Goal: Task Accomplishment & Management: Manage account settings

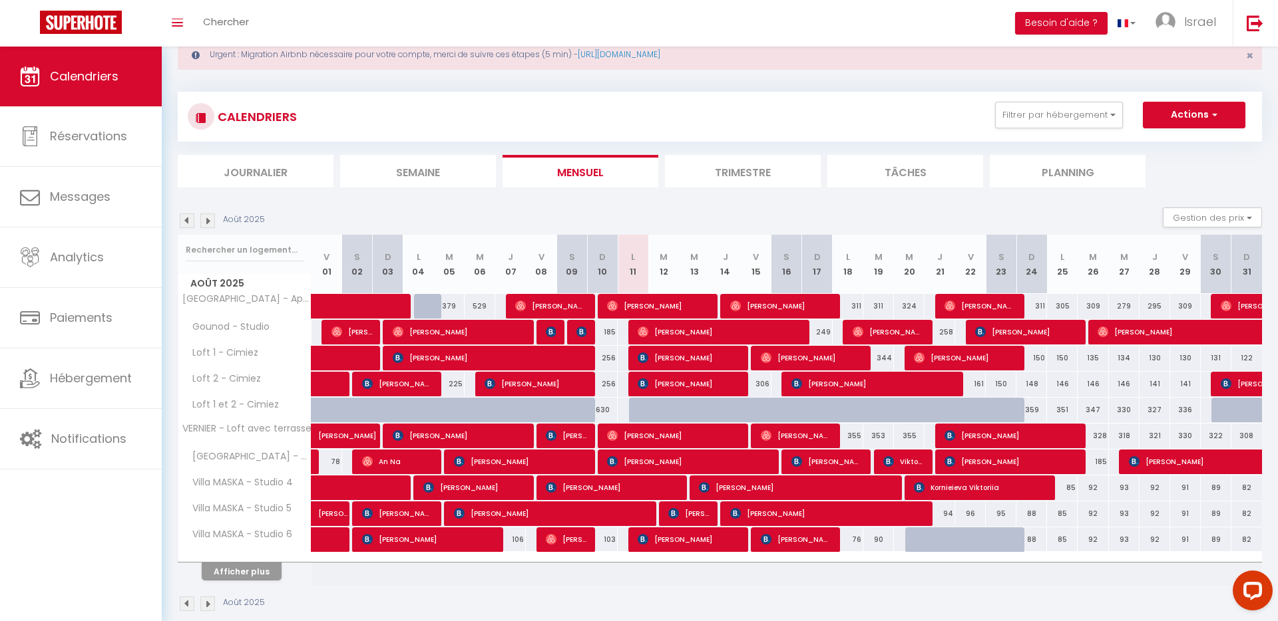
scroll to position [60, 0]
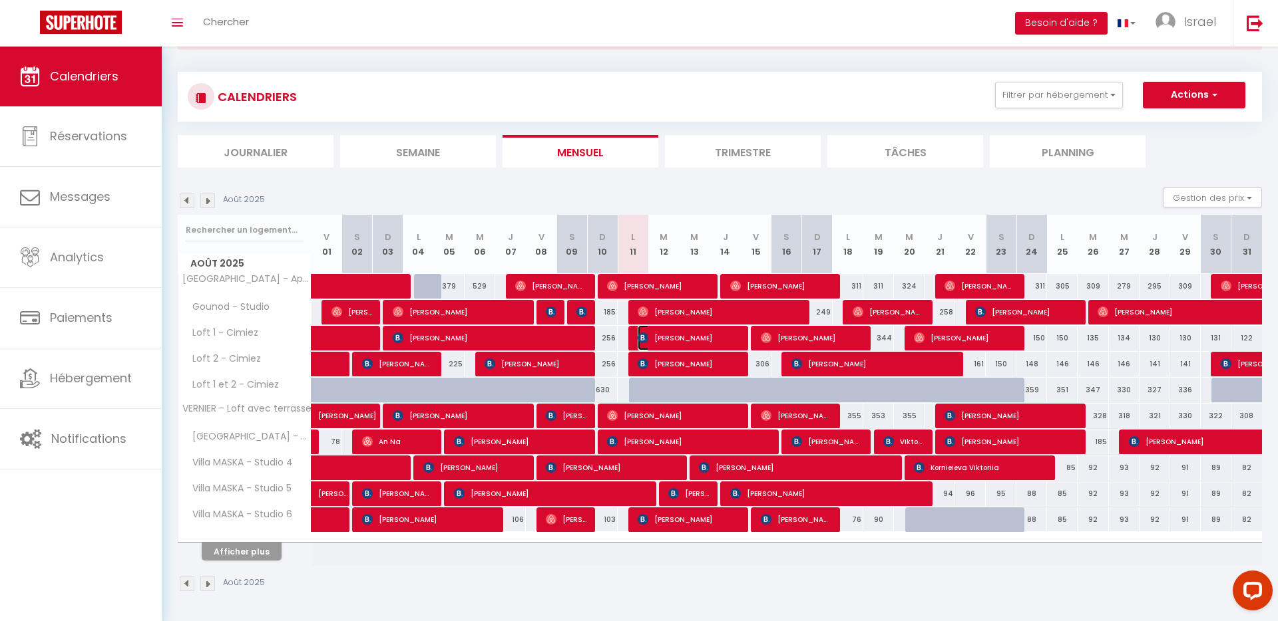
click at [639, 339] on img at bounding box center [642, 338] width 11 height 11
select select "OK"
select select "KO"
select select "0"
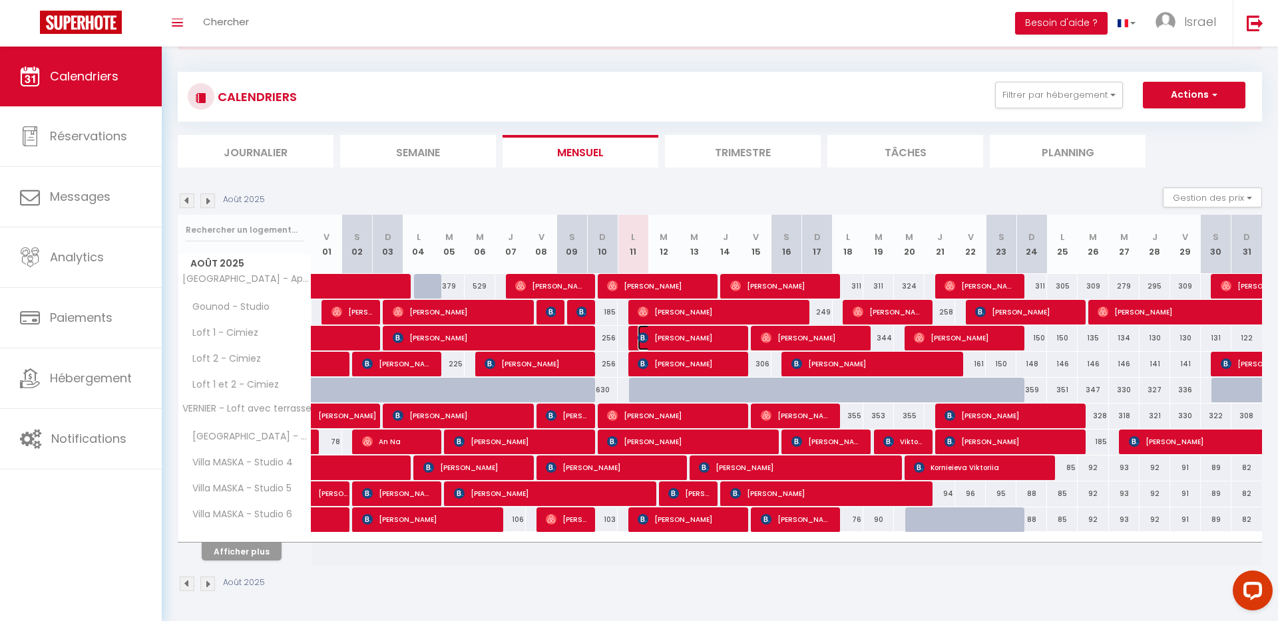
select select "1"
select select
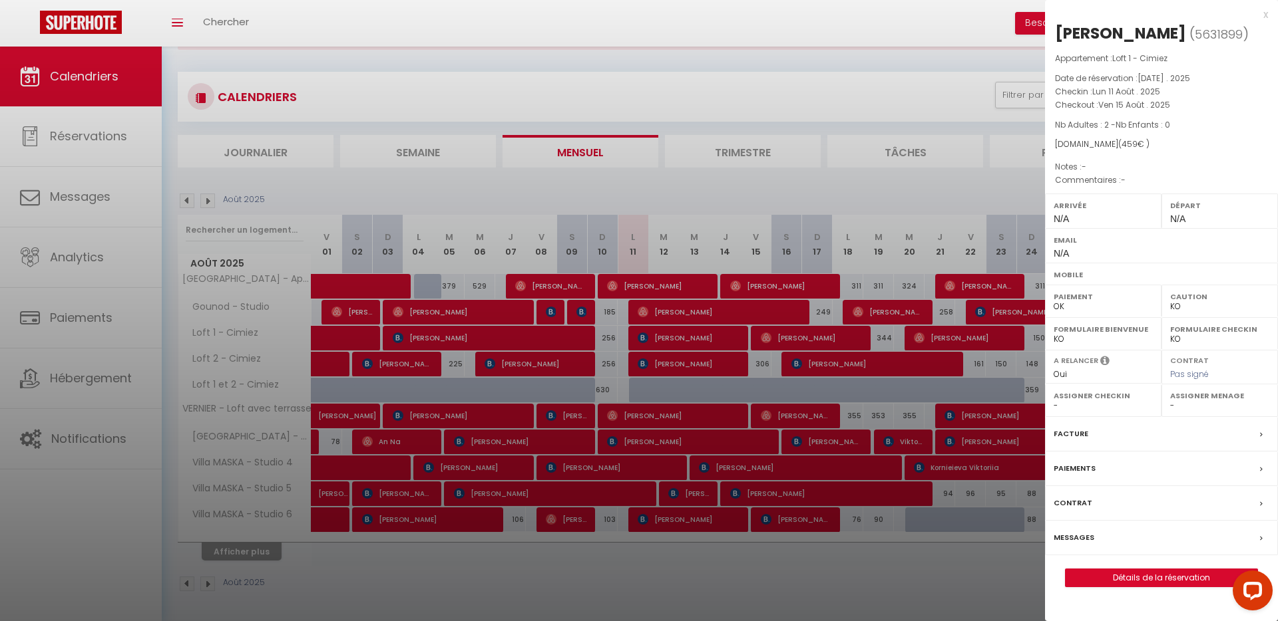
click at [1216, 33] on span "5631899" at bounding box center [1218, 34] width 48 height 17
copy span "5631899"
click at [72, 425] on div at bounding box center [639, 310] width 1278 height 621
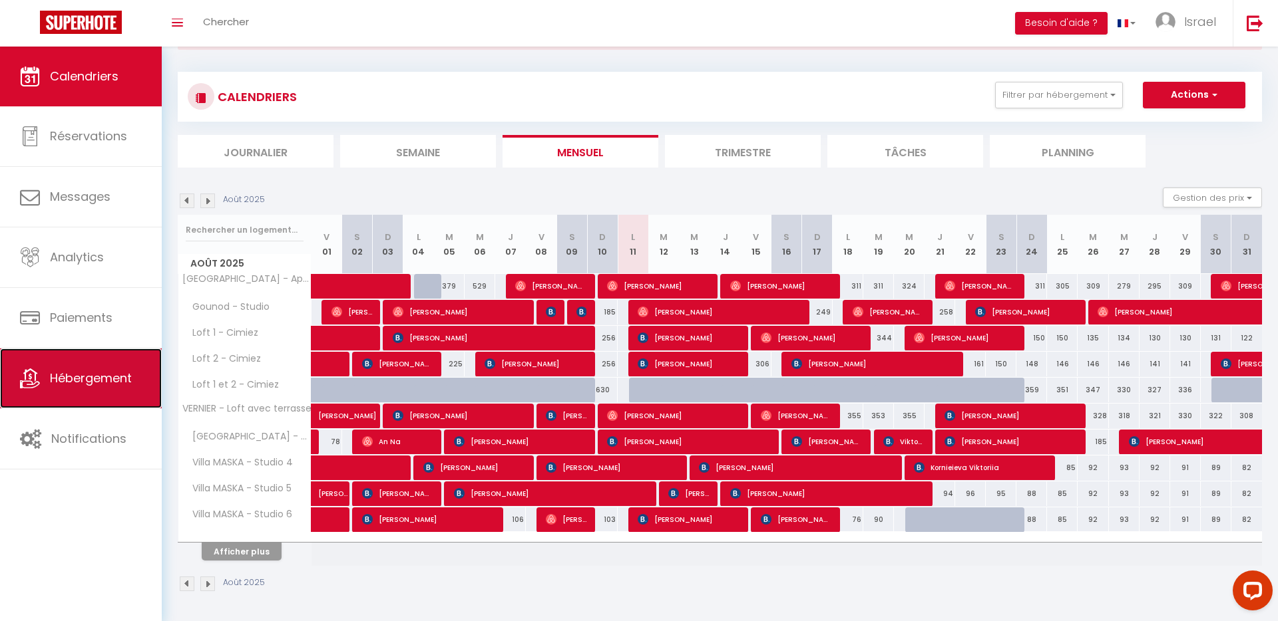
click at [92, 362] on link "Hébergement" at bounding box center [81, 379] width 162 height 60
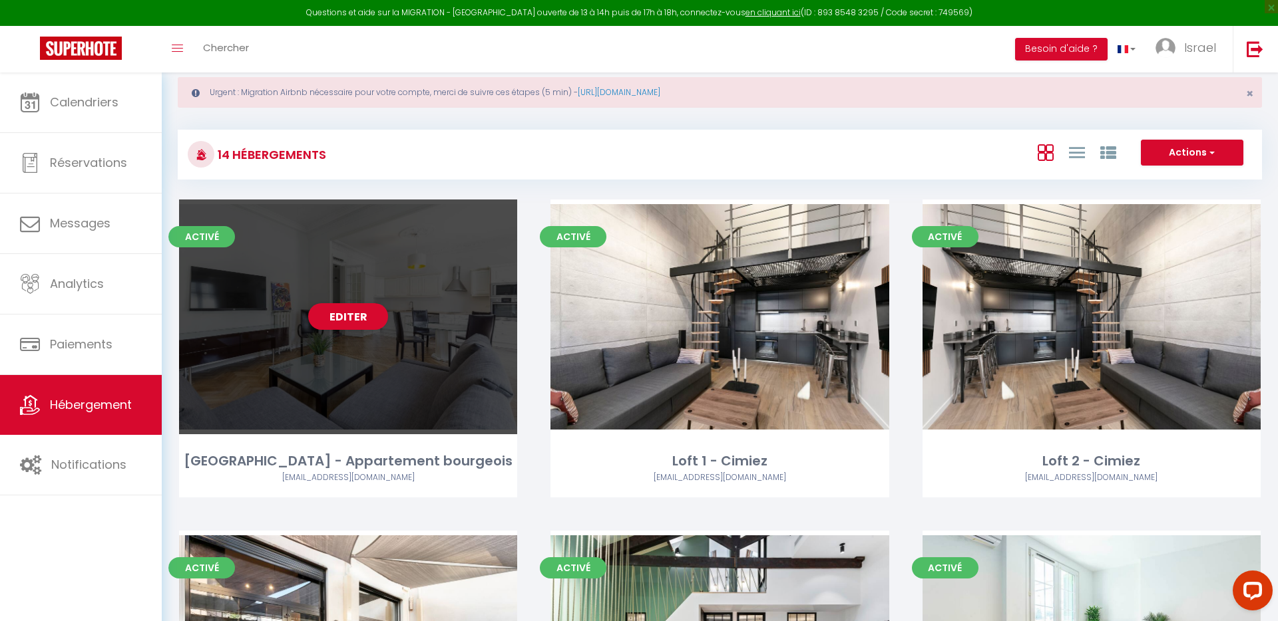
scroll to position [37, 0]
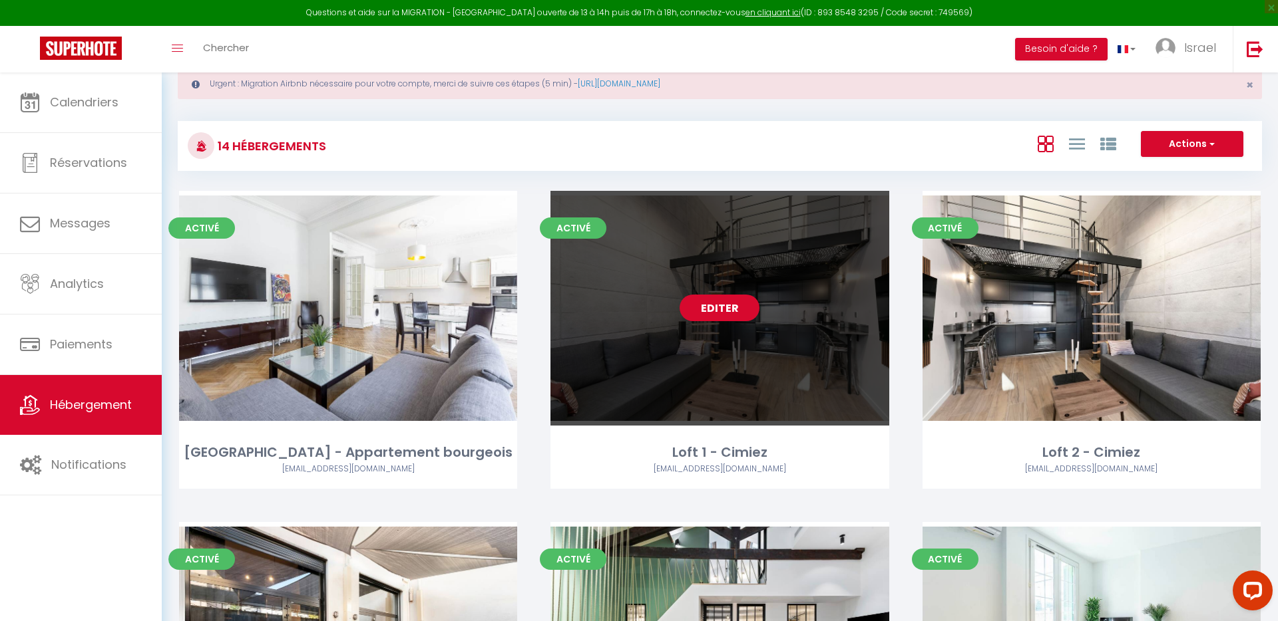
click at [713, 319] on link "Editer" at bounding box center [719, 308] width 80 height 27
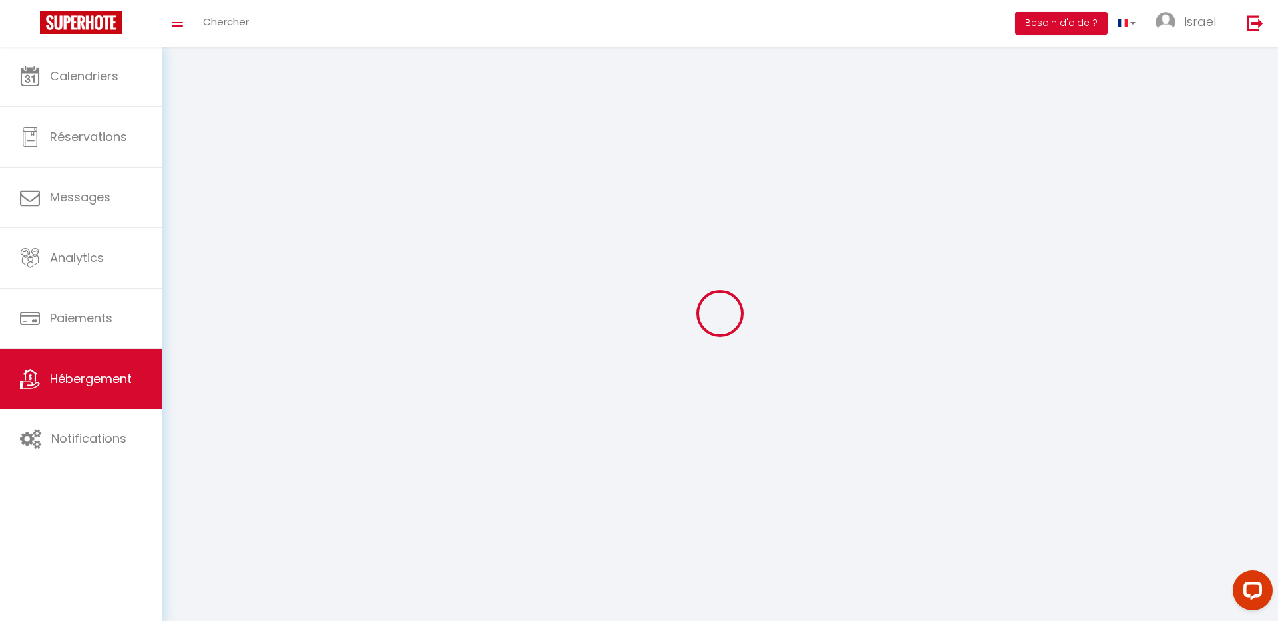
select select
select select "28"
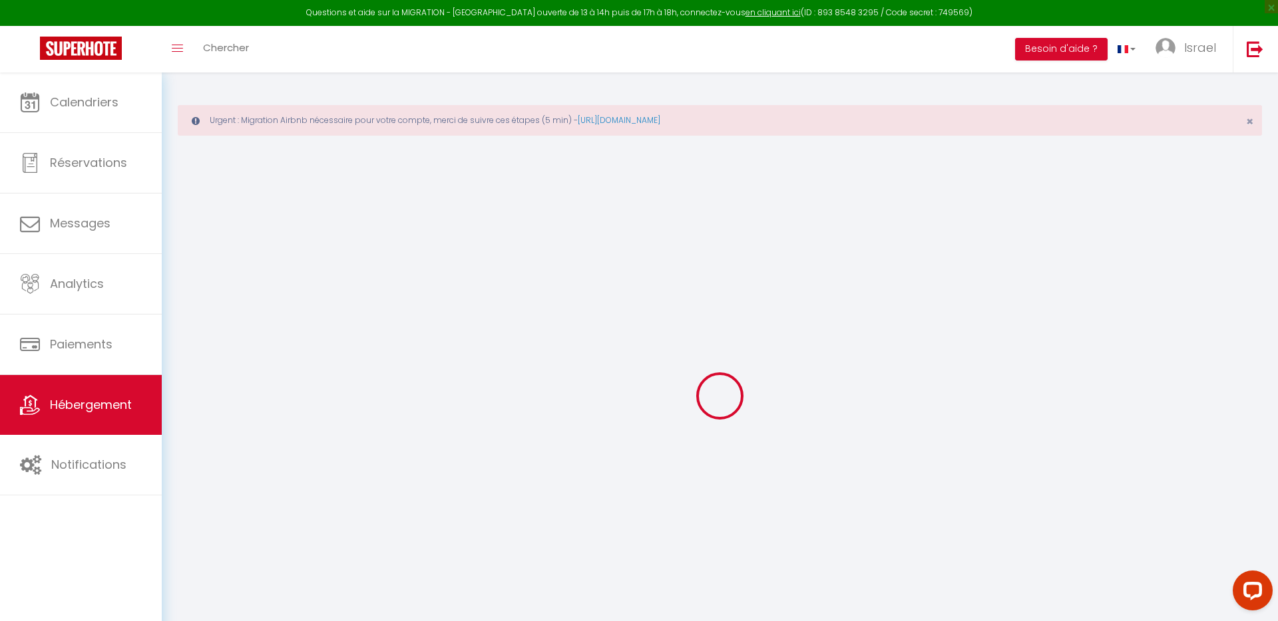
select select
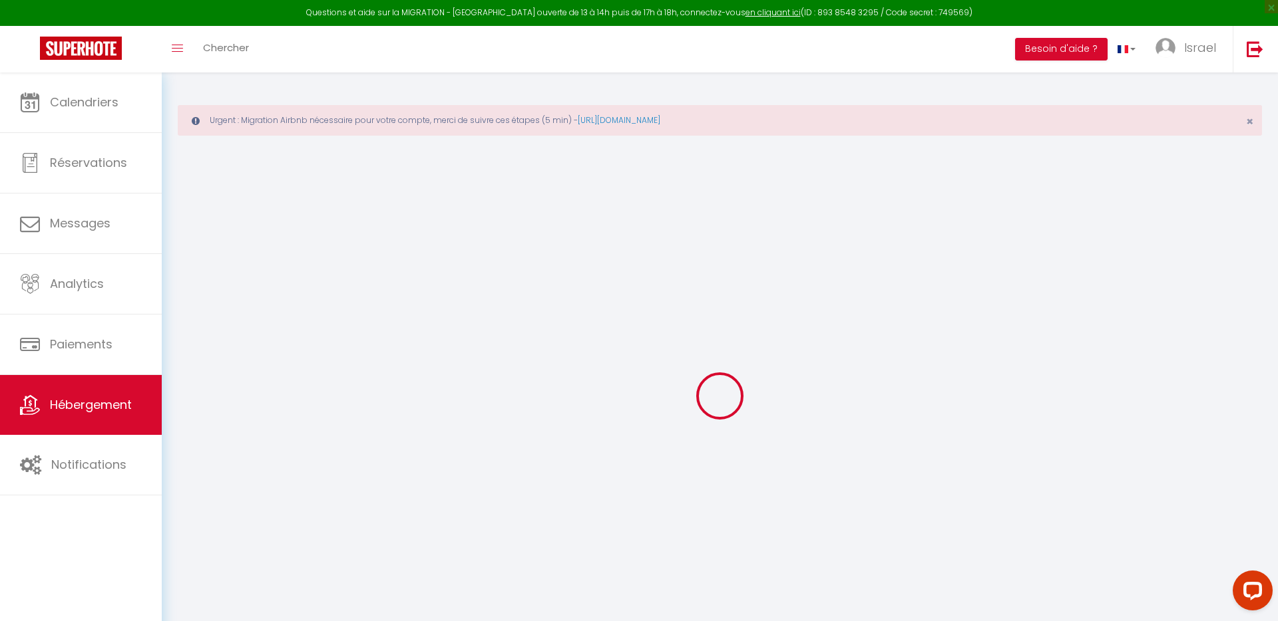
select select
checkbox input "false"
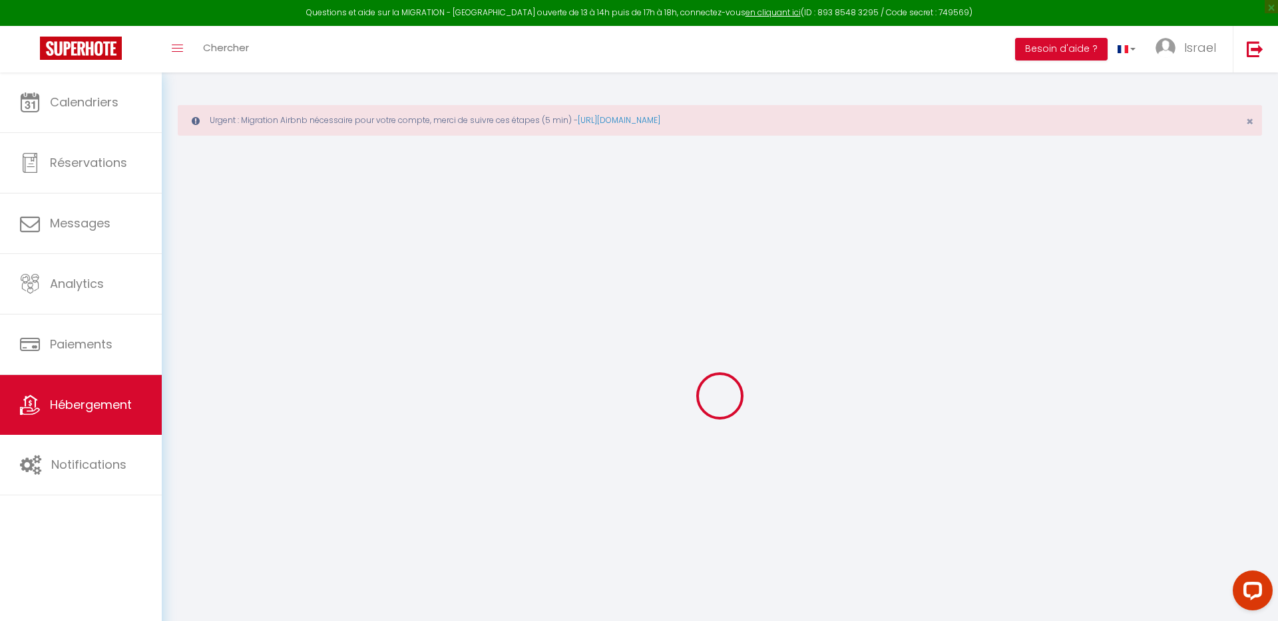
select select
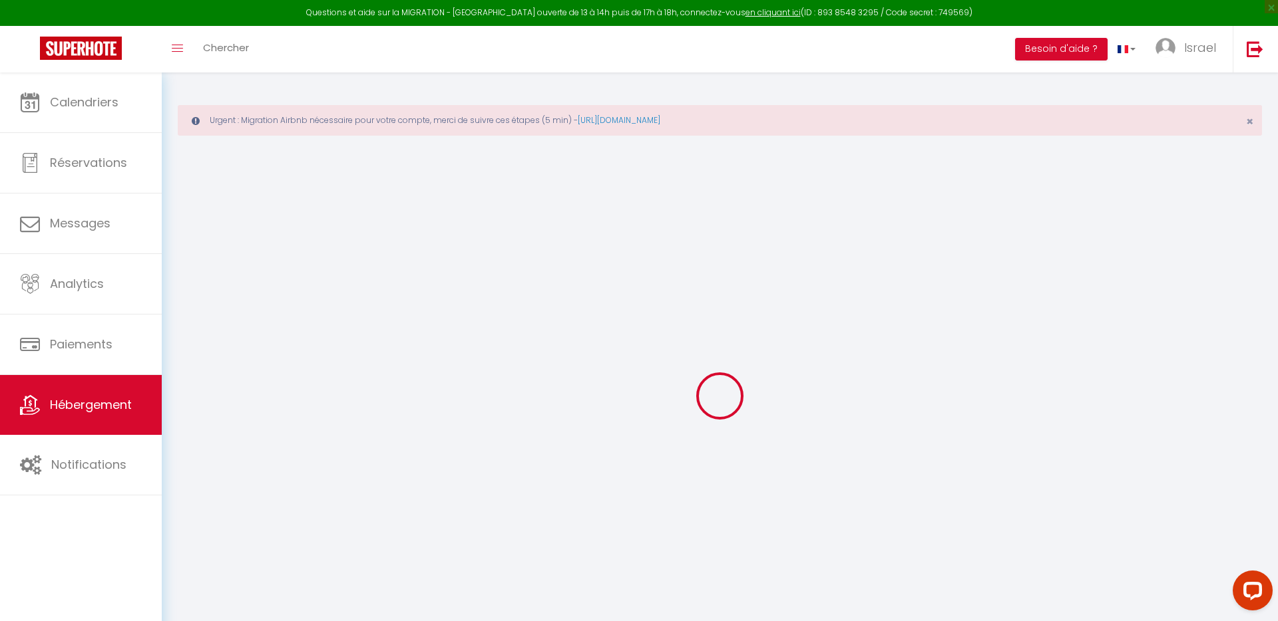
select select
checkbox input "false"
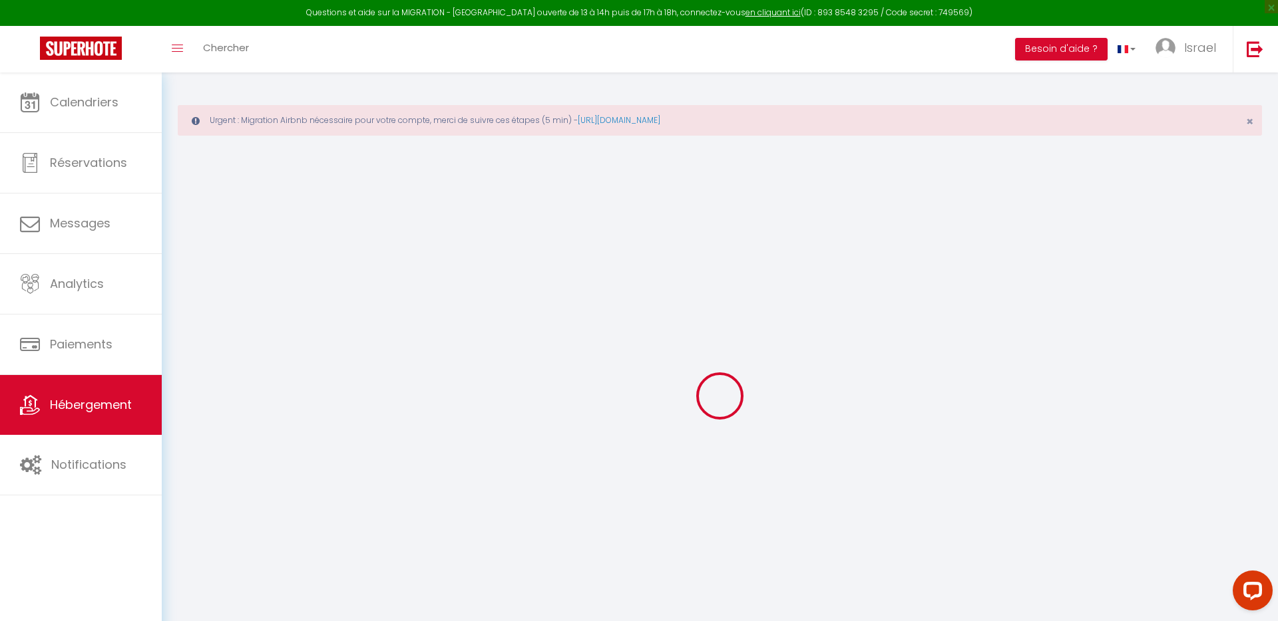
checkbox input "false"
select select
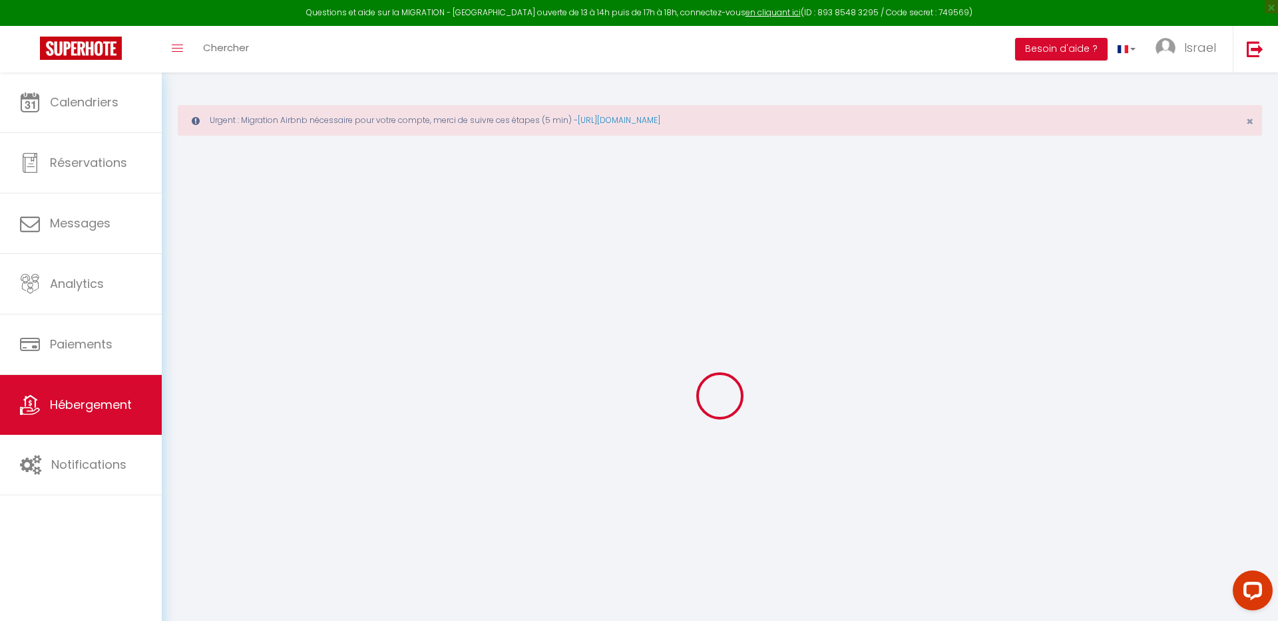
select select
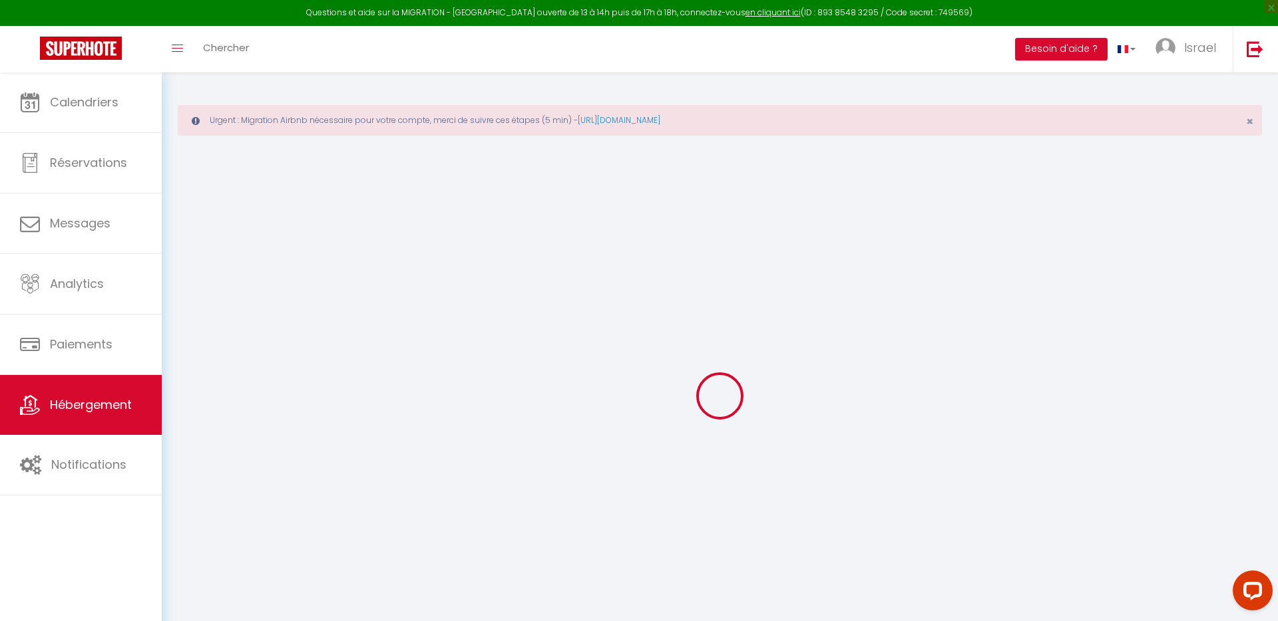
checkbox input "false"
select select
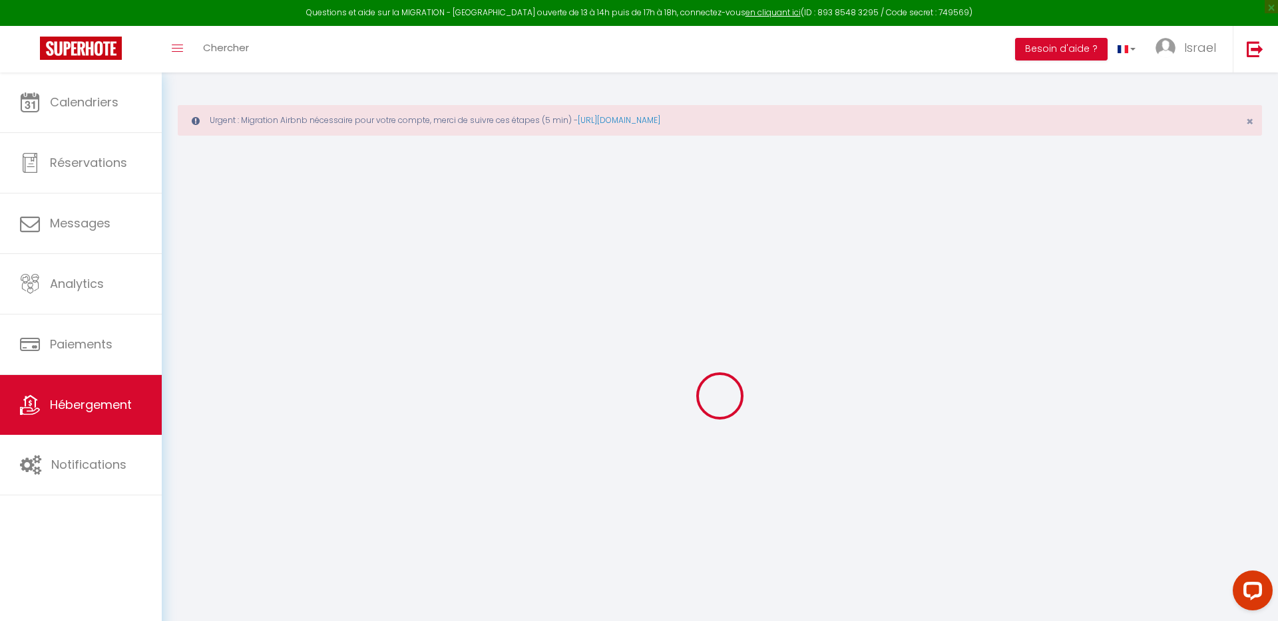
select select
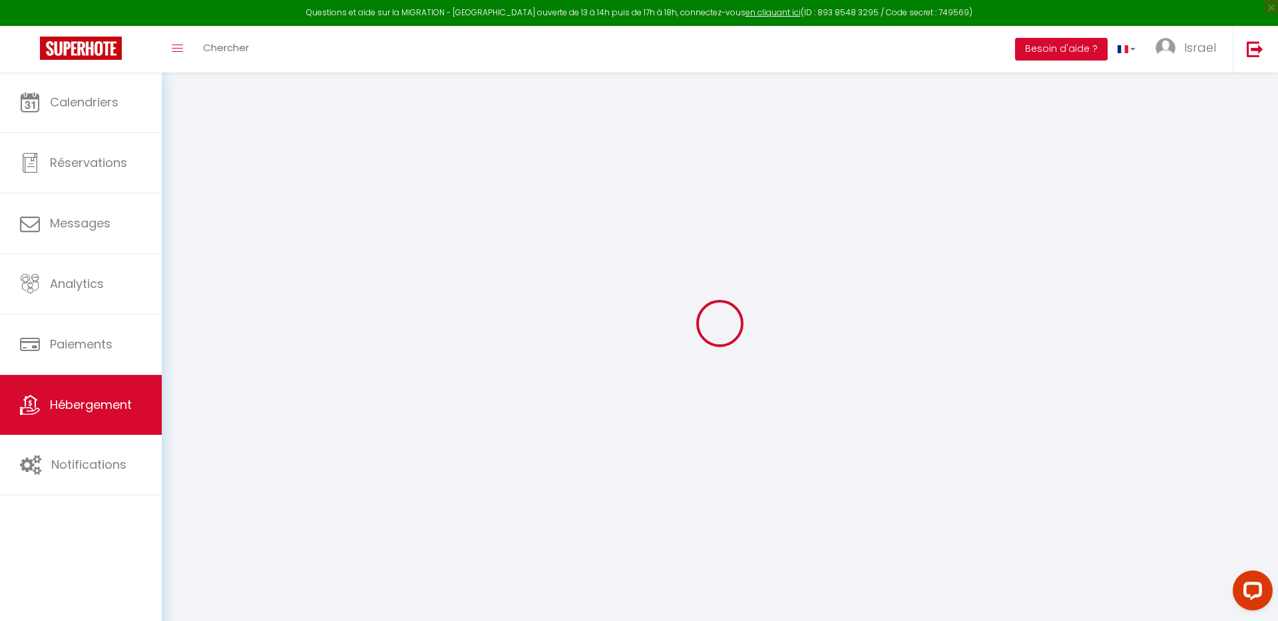
select select
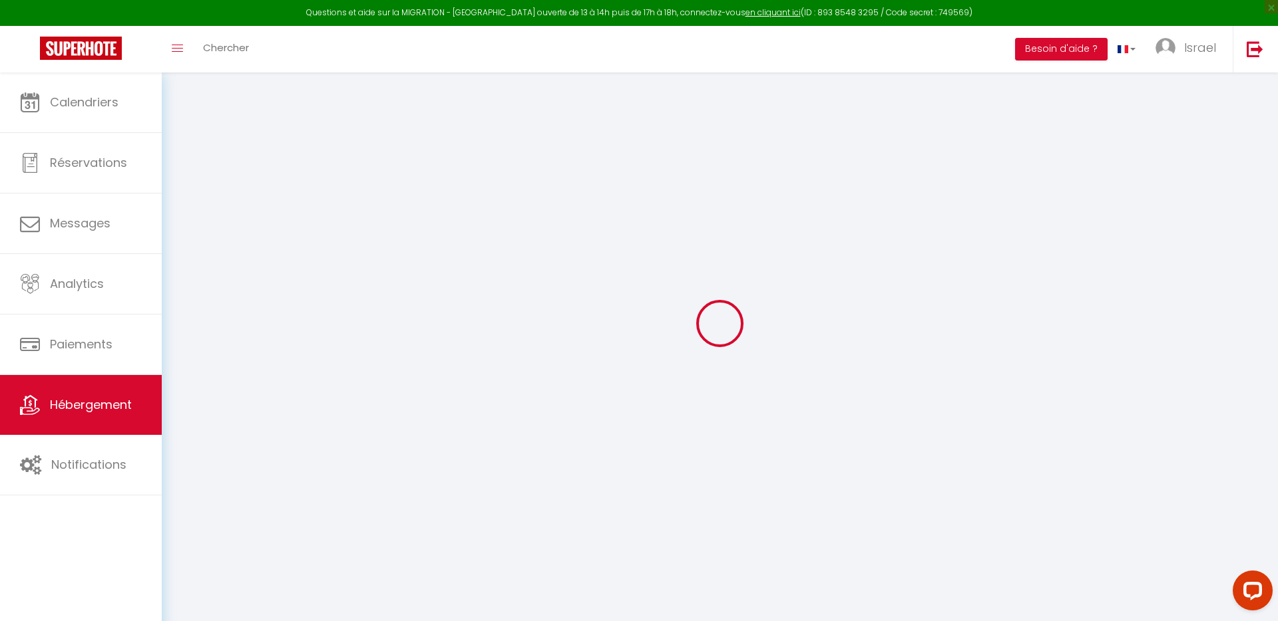
select select
checkbox input "false"
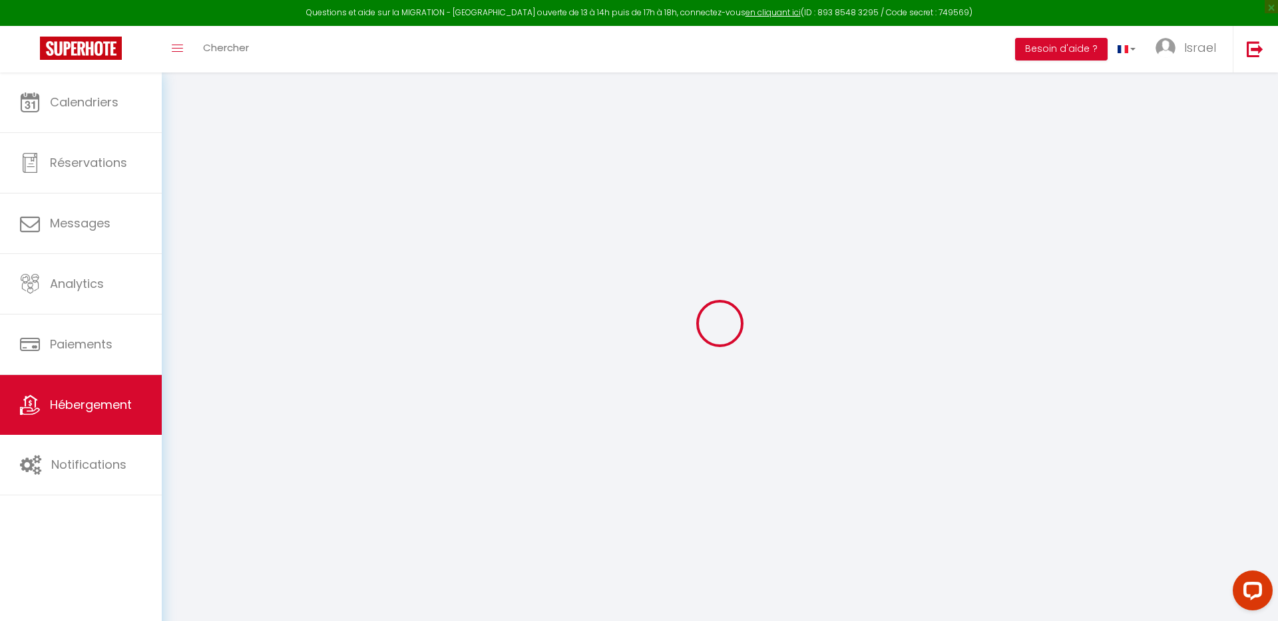
select select
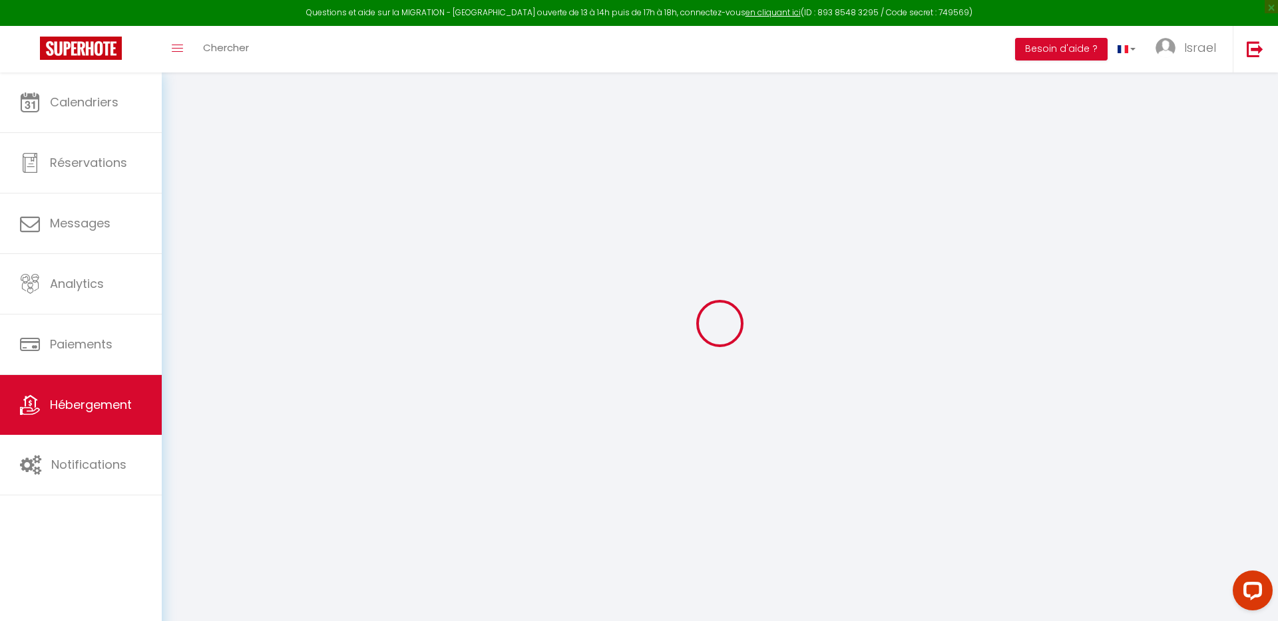
select select
checkbox input "false"
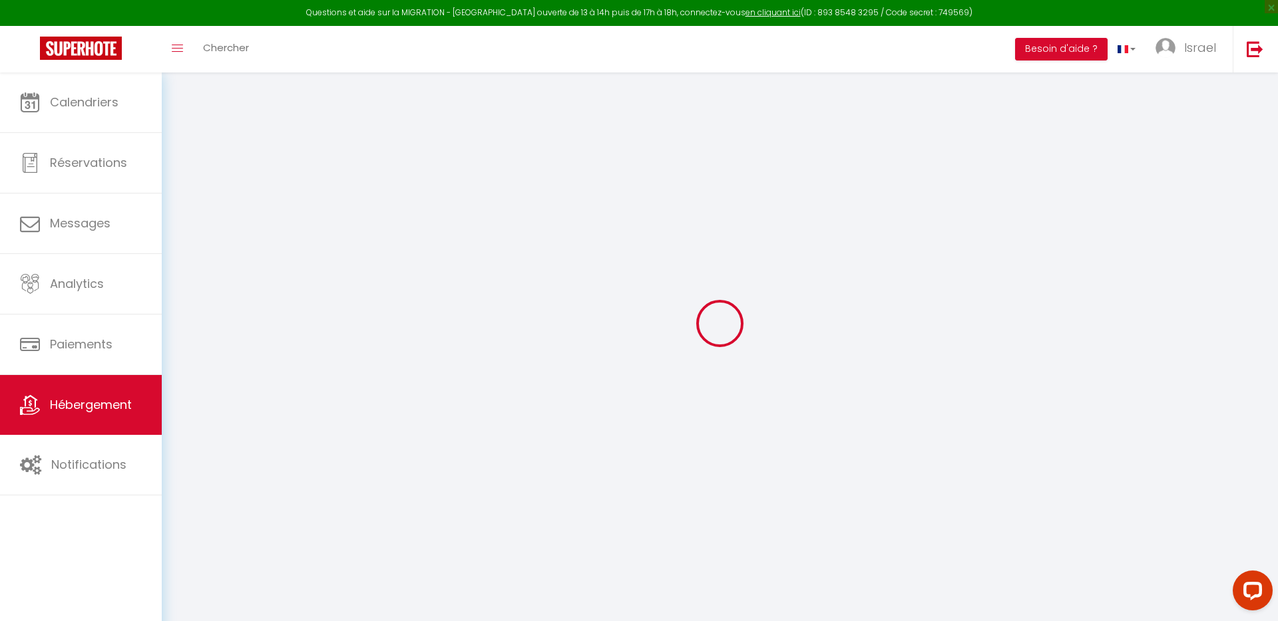
checkbox input "false"
select select
type input "Loft 1 - Cimiez"
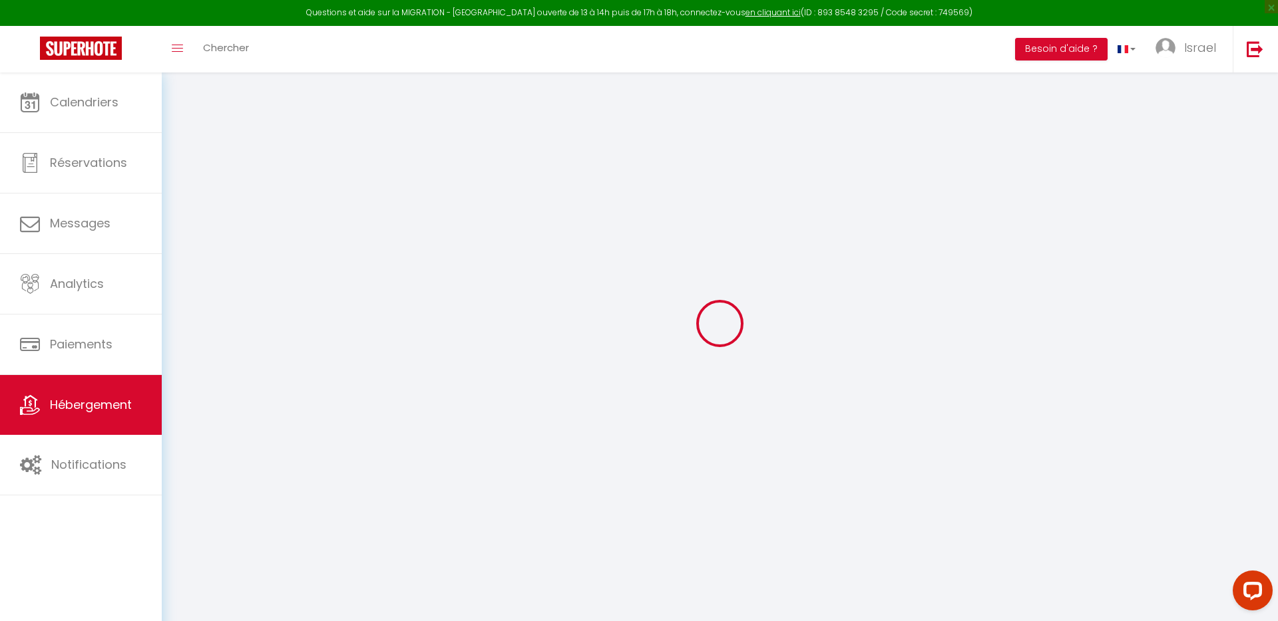
type input "SNC 20"
type input "VERNIER"
type input "[STREET_ADDRESS]"
type input "94300"
type input "Vincennes"
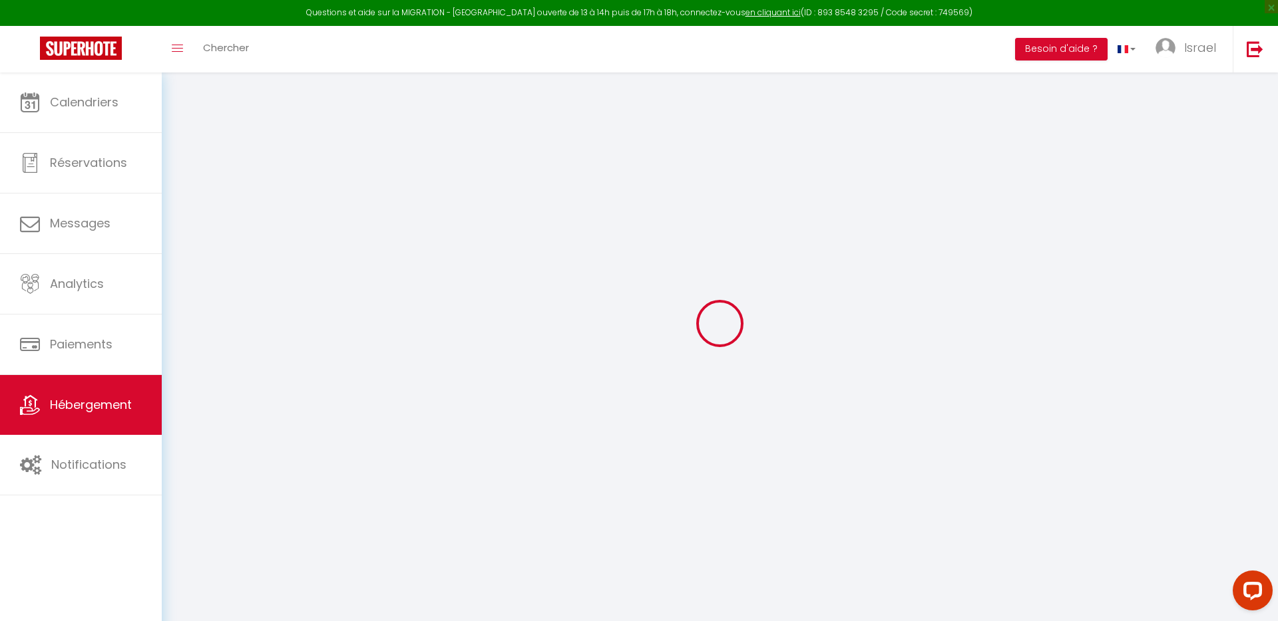
select select "loft"
type input "150"
type input "63"
type input "500"
select select
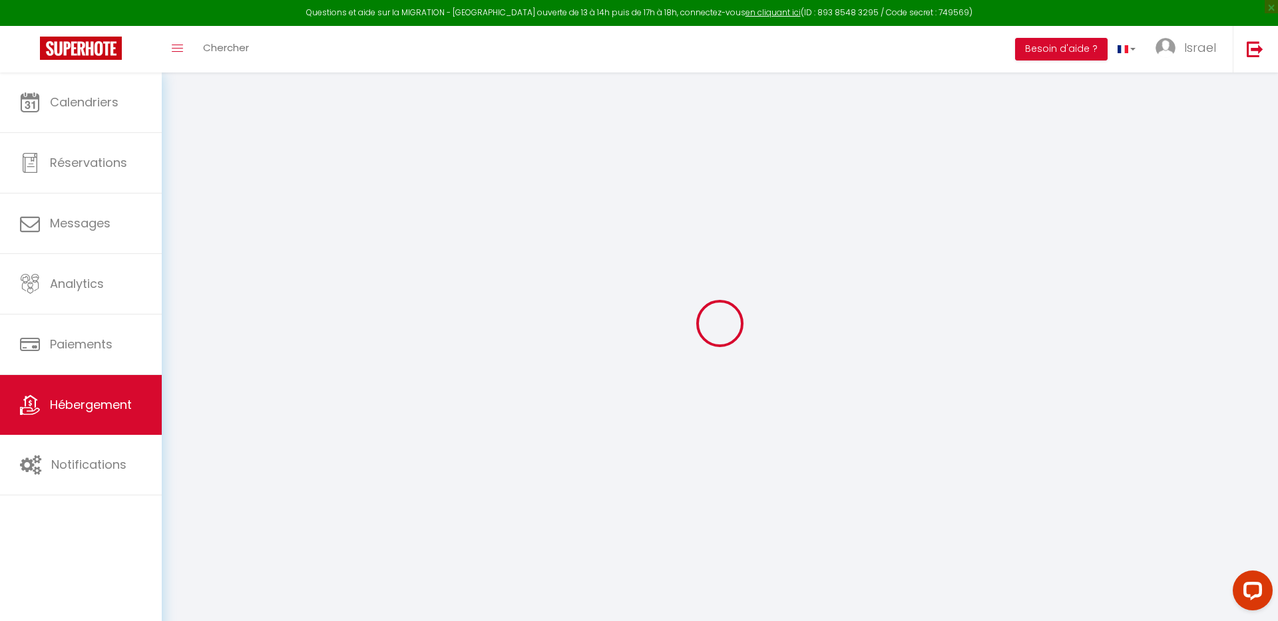
select select
type input "[STREET_ADDRESS][PERSON_NAME]"
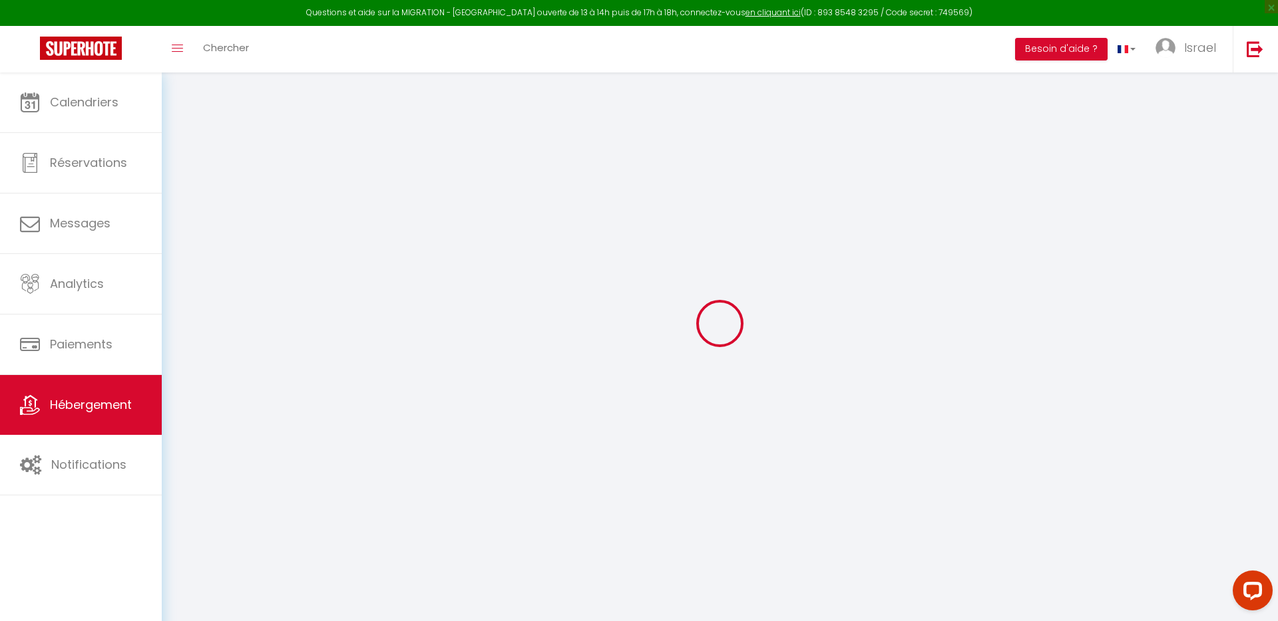
type input "06100"
type input "Nice"
type input "[EMAIL_ADDRESS][DOMAIN_NAME]"
select select "14579"
checkbox input "false"
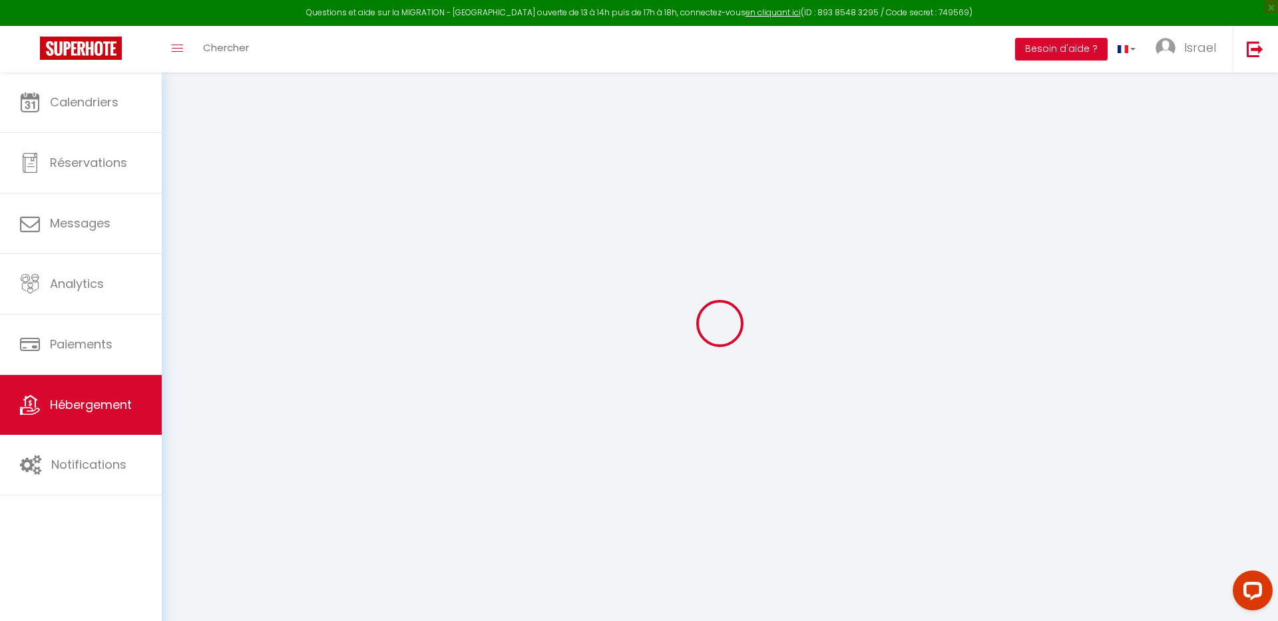
checkbox input "false"
type input "0"
type input "65"
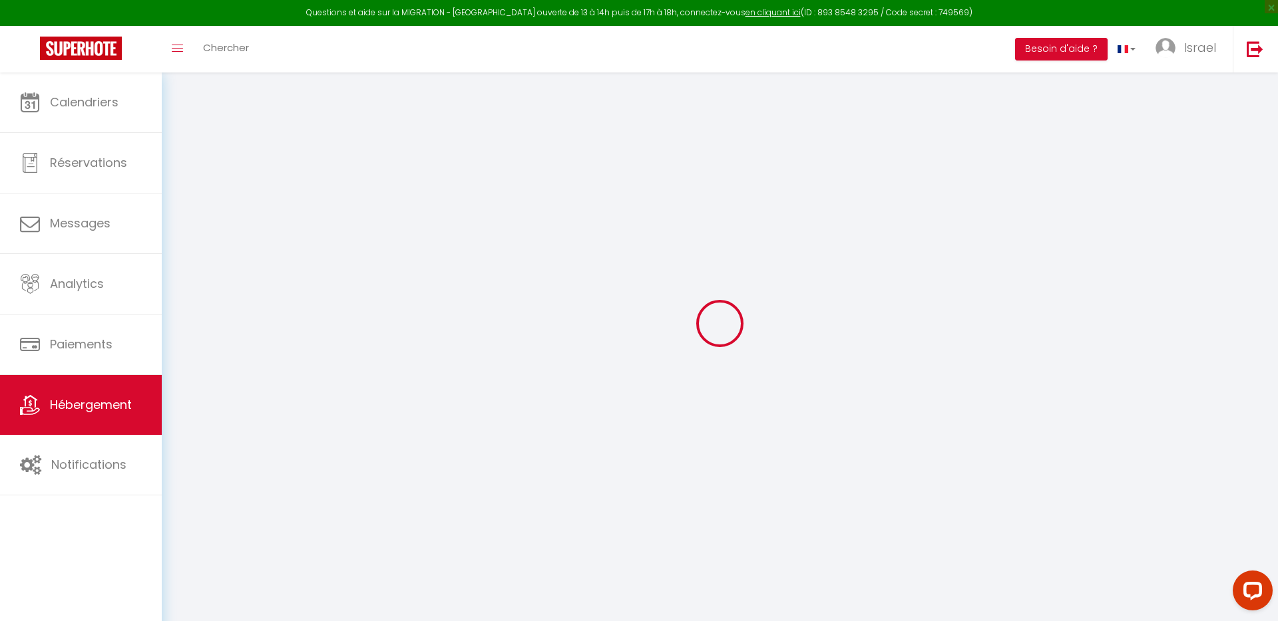
type input "20"
type input "0"
select select
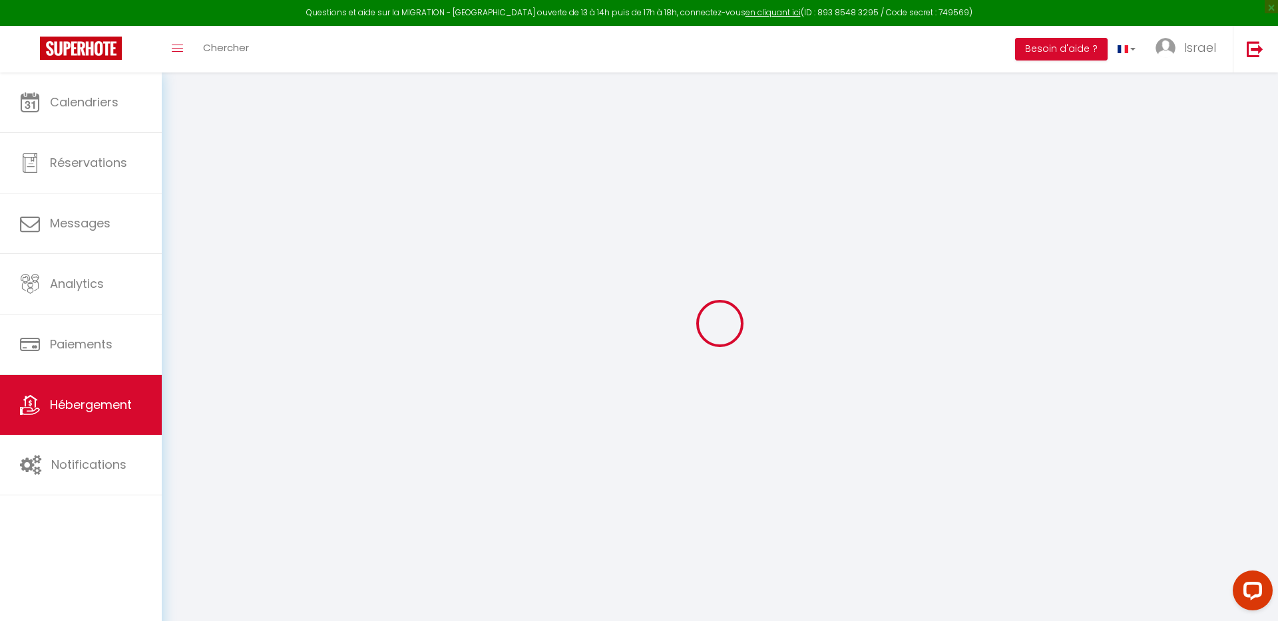
select select
checkbox input "false"
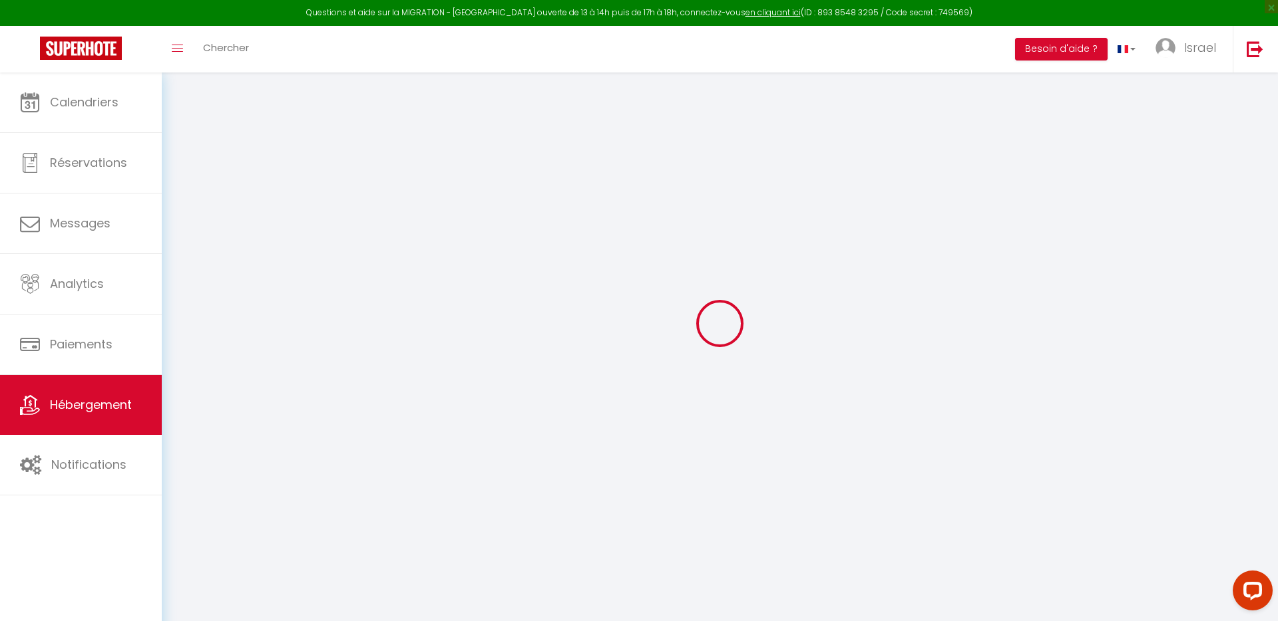
checkbox input "false"
select select
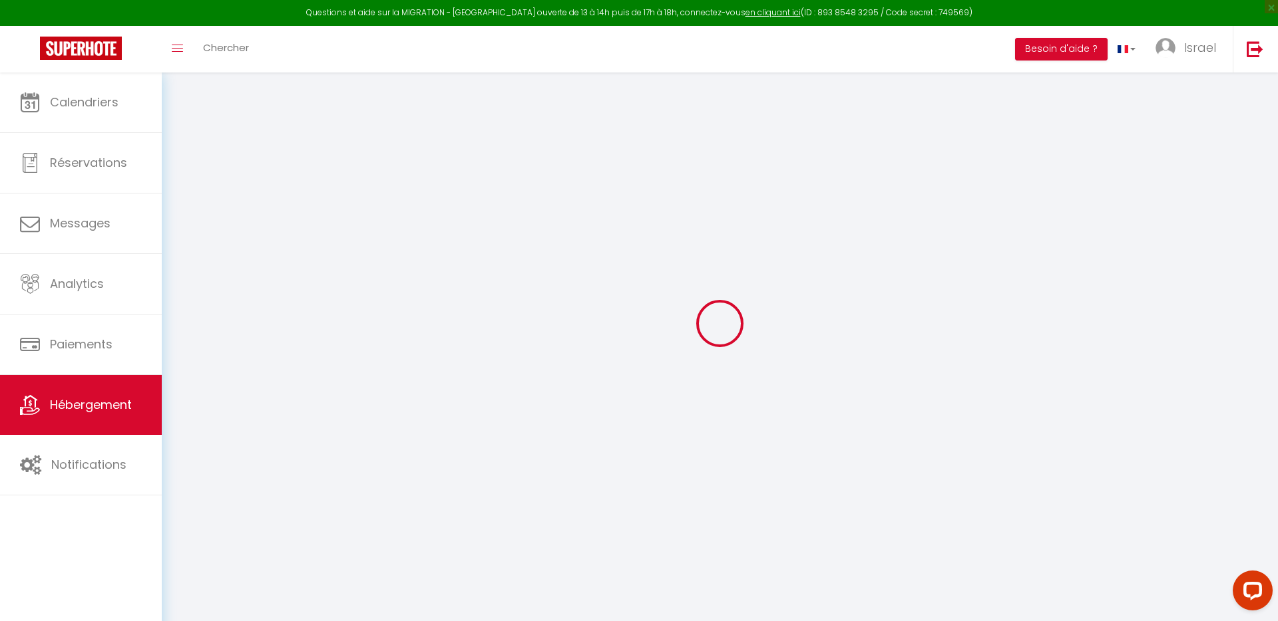
select select
checkbox input "false"
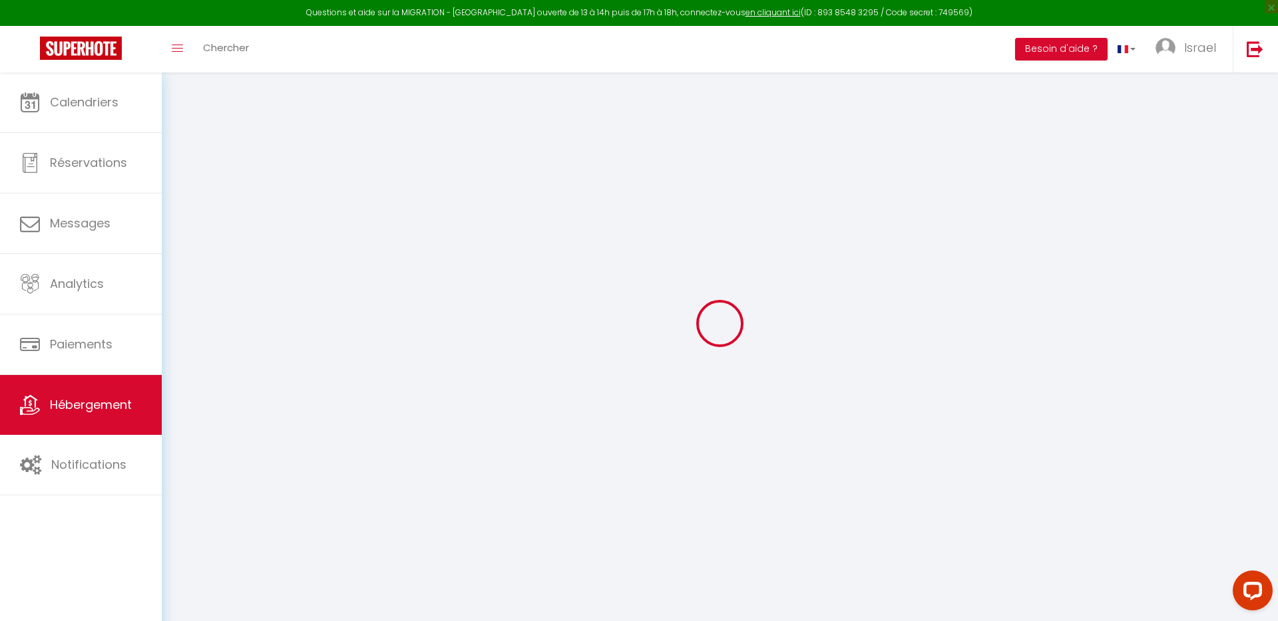
checkbox input "false"
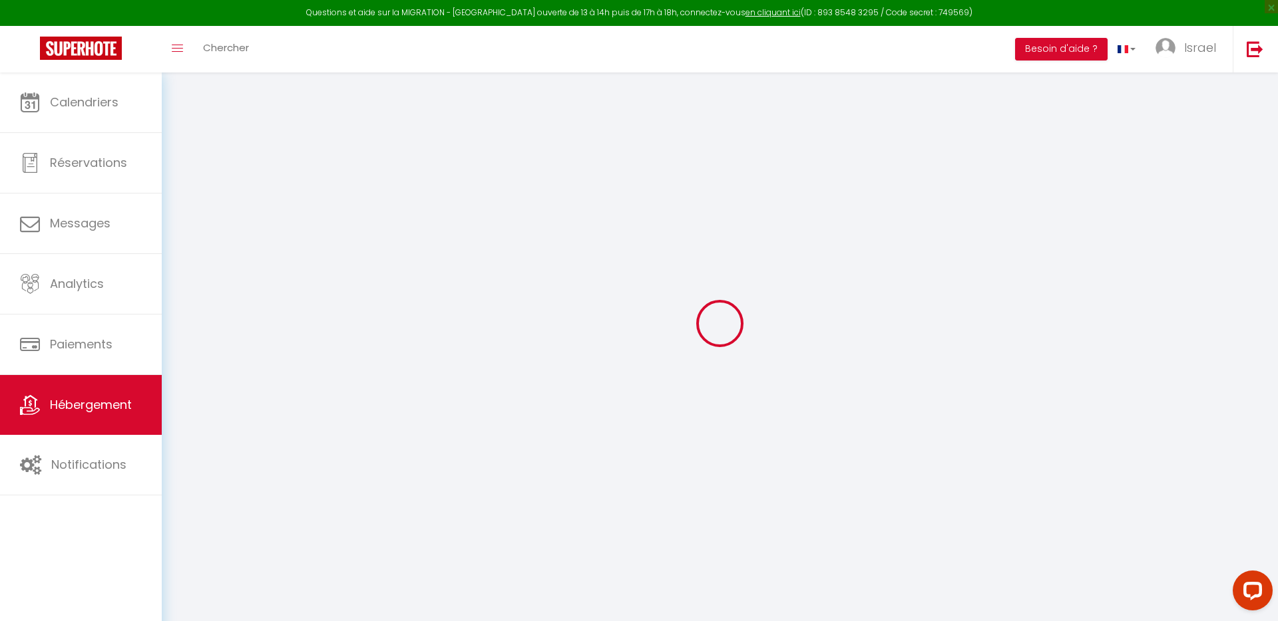
select select "15:00"
select select
select select "10:00"
select select "30"
select select "120"
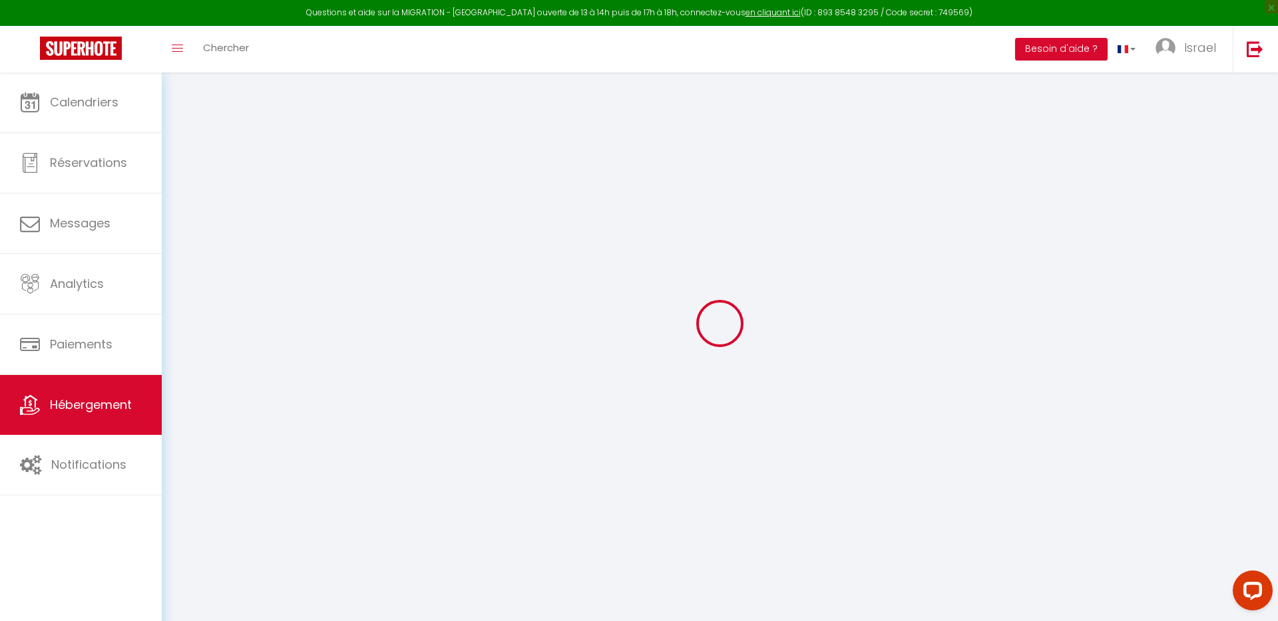
select select
checkbox input "false"
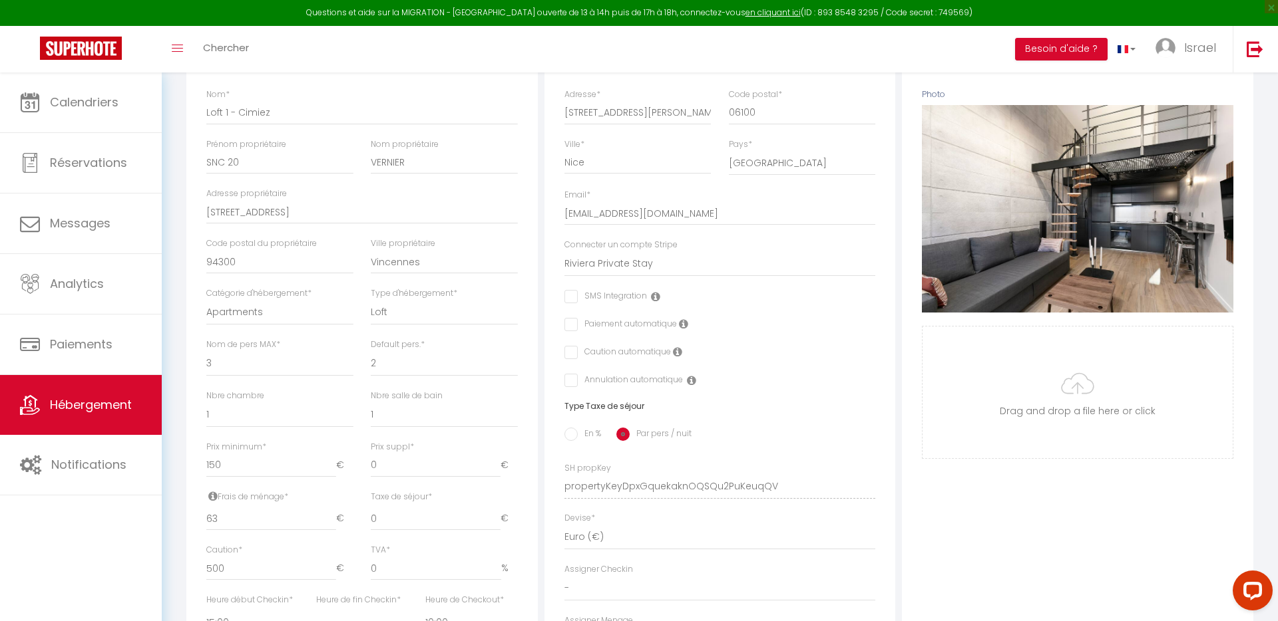
scroll to position [266, 0]
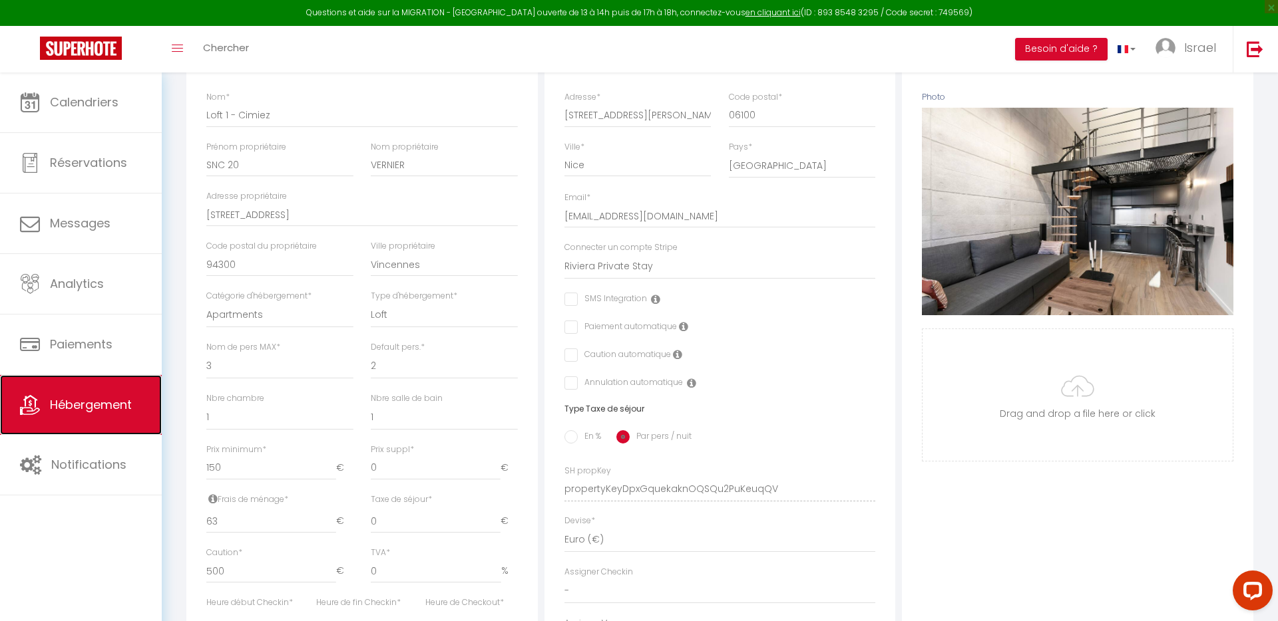
click at [72, 399] on span "Hébergement" at bounding box center [91, 405] width 82 height 17
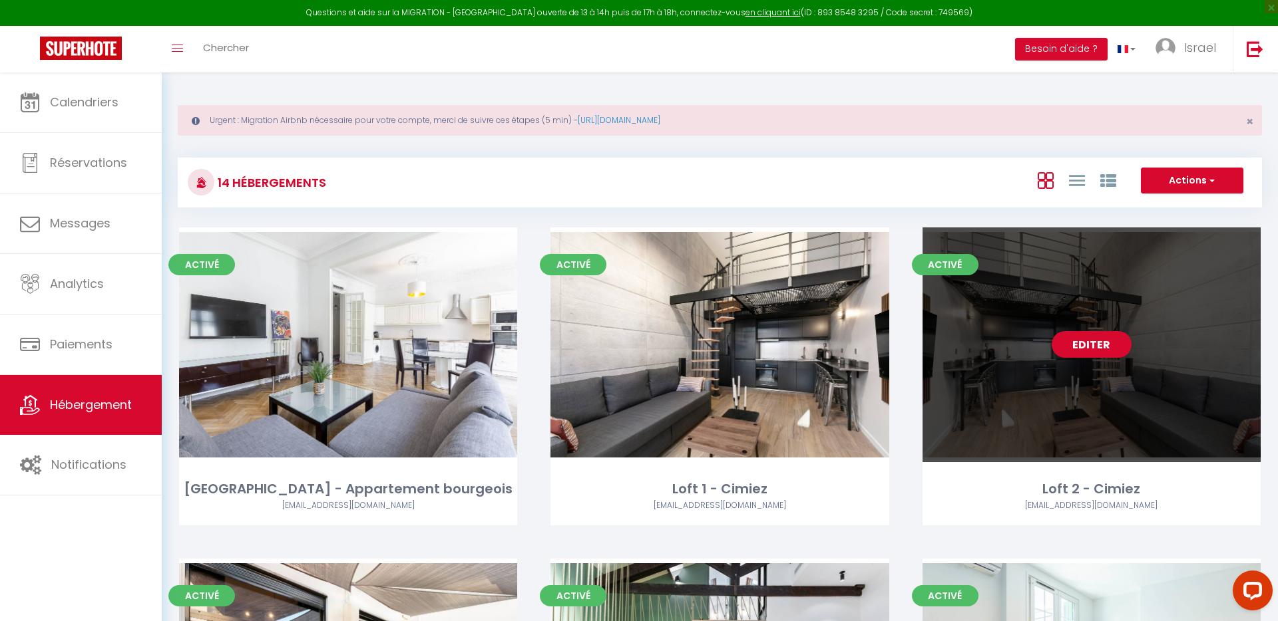
click at [1106, 345] on link "Editer" at bounding box center [1091, 344] width 80 height 27
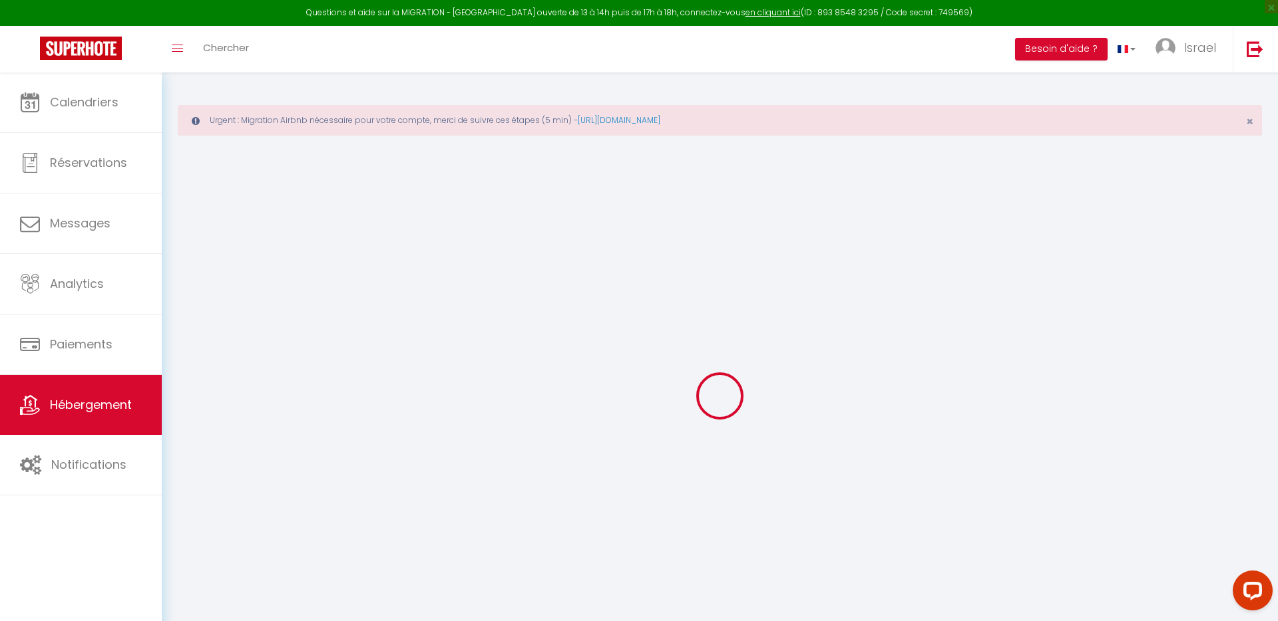
select select
checkbox input "false"
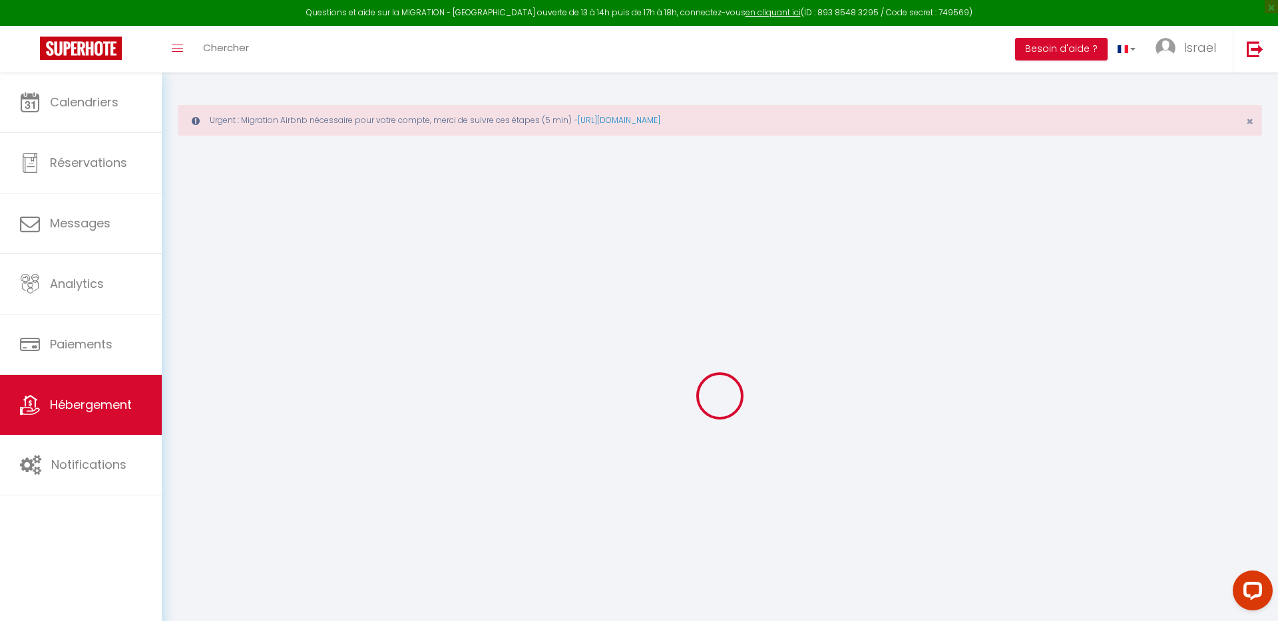
select select
checkbox input "false"
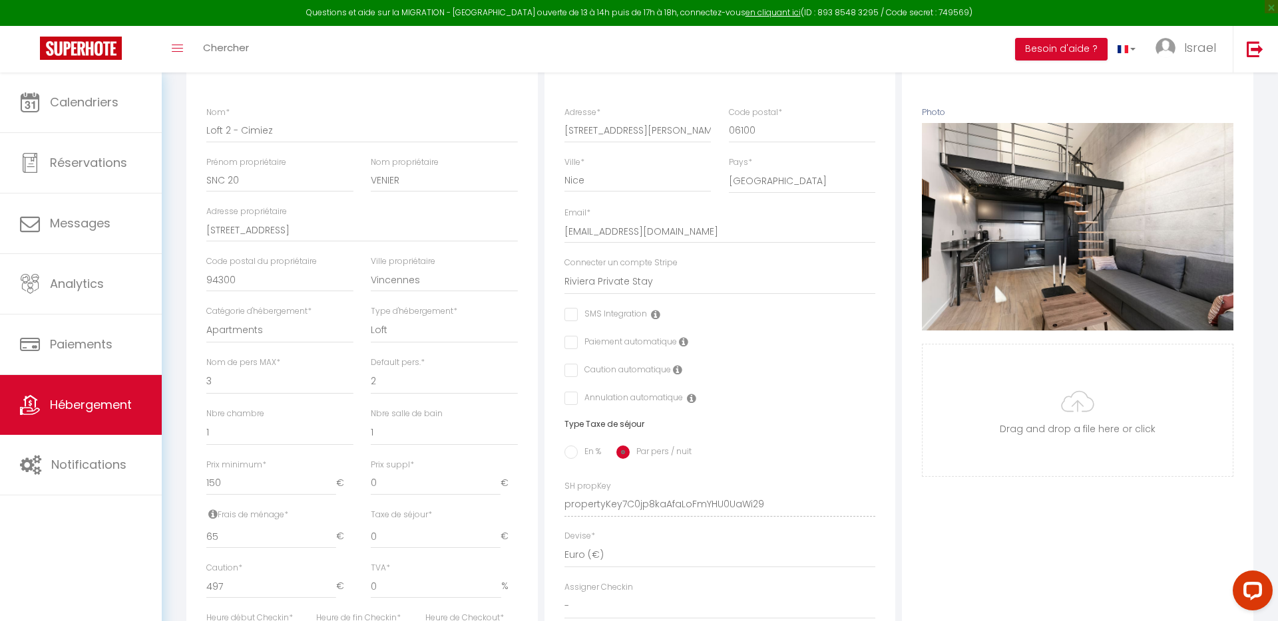
scroll to position [260, 0]
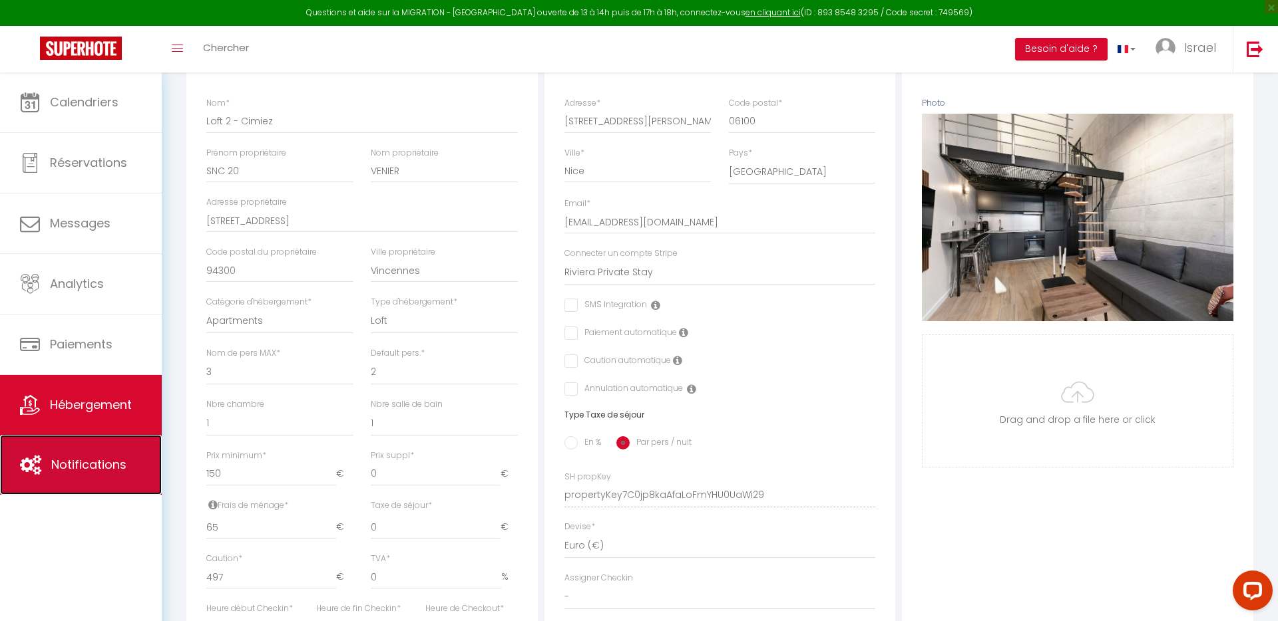
click at [85, 456] on span "Notifications" at bounding box center [88, 464] width 75 height 17
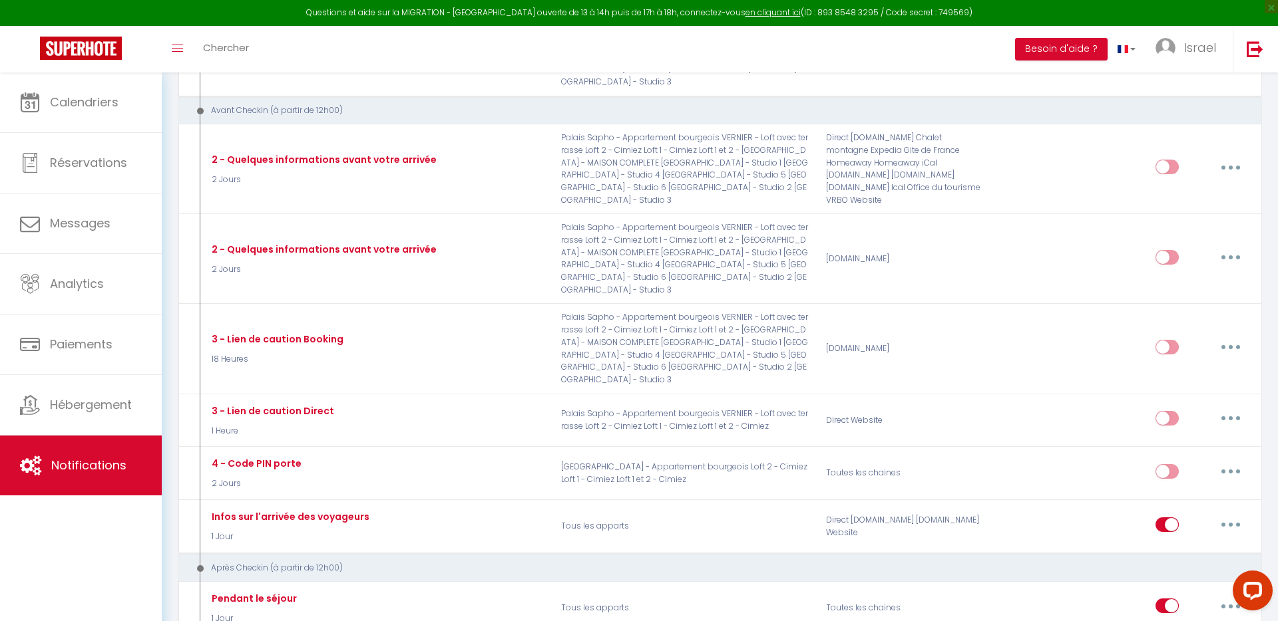
scroll to position [506, 0]
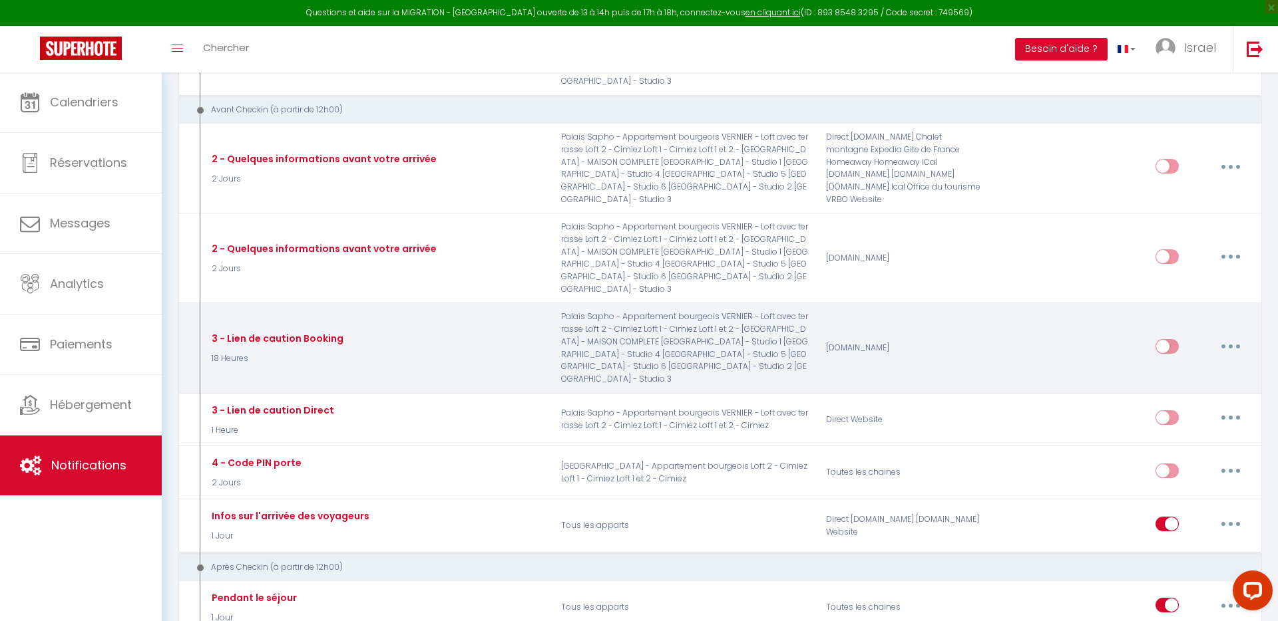
click at [1231, 345] on icon "button" at bounding box center [1230, 347] width 4 height 4
click at [1171, 413] on link "Tester" at bounding box center [1196, 424] width 98 height 23
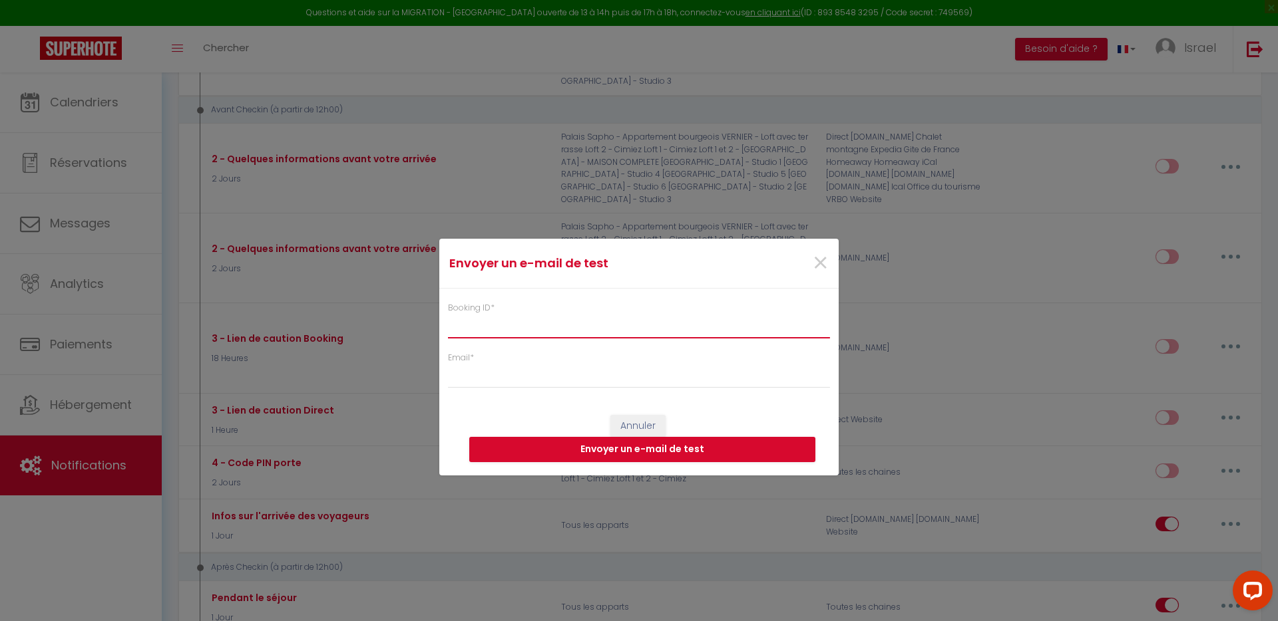
click at [574, 330] on input "Booking ID *" at bounding box center [639, 327] width 382 height 24
paste input "5631899"
type input "5631899"
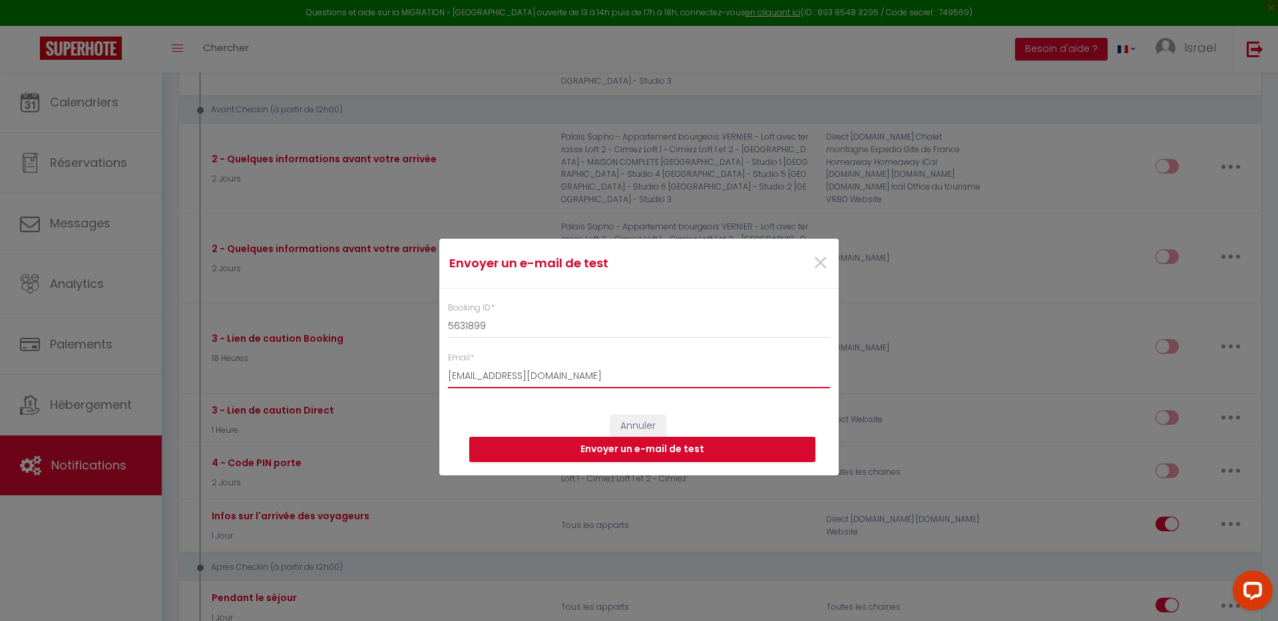
type input "[EMAIL_ADDRESS][DOMAIN_NAME]"
click button "Envoyer un e-mail de test" at bounding box center [642, 449] width 346 height 25
click at [822, 260] on span "×" at bounding box center [820, 264] width 17 height 40
select select
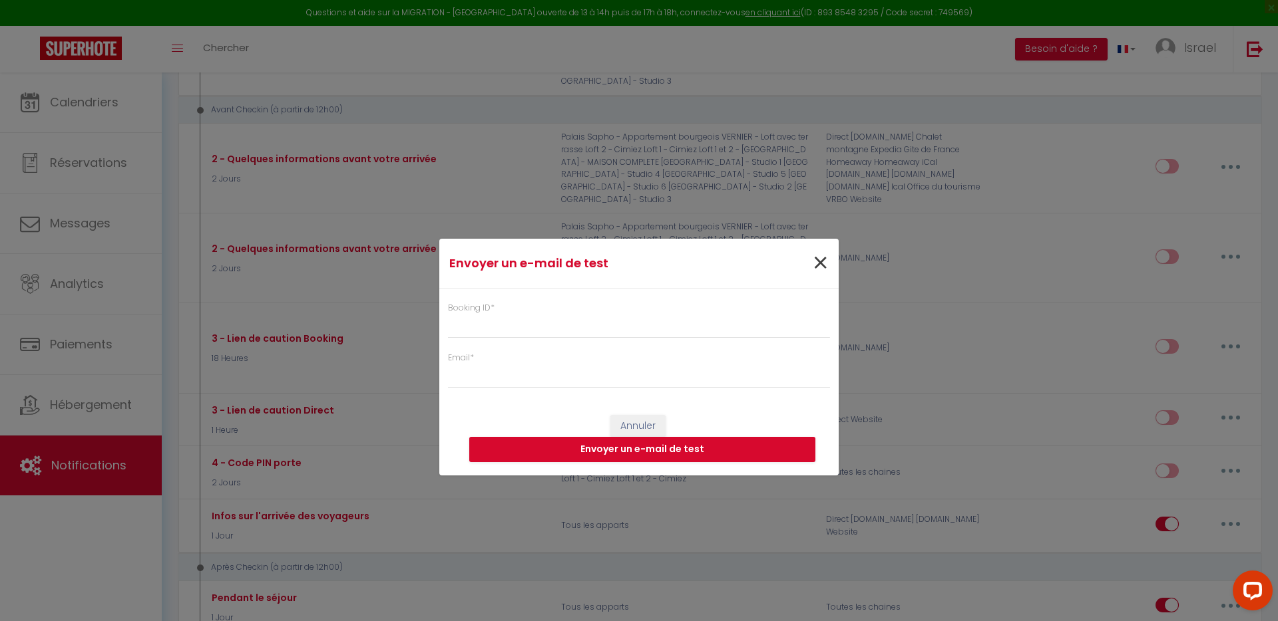
checkbox input "false"
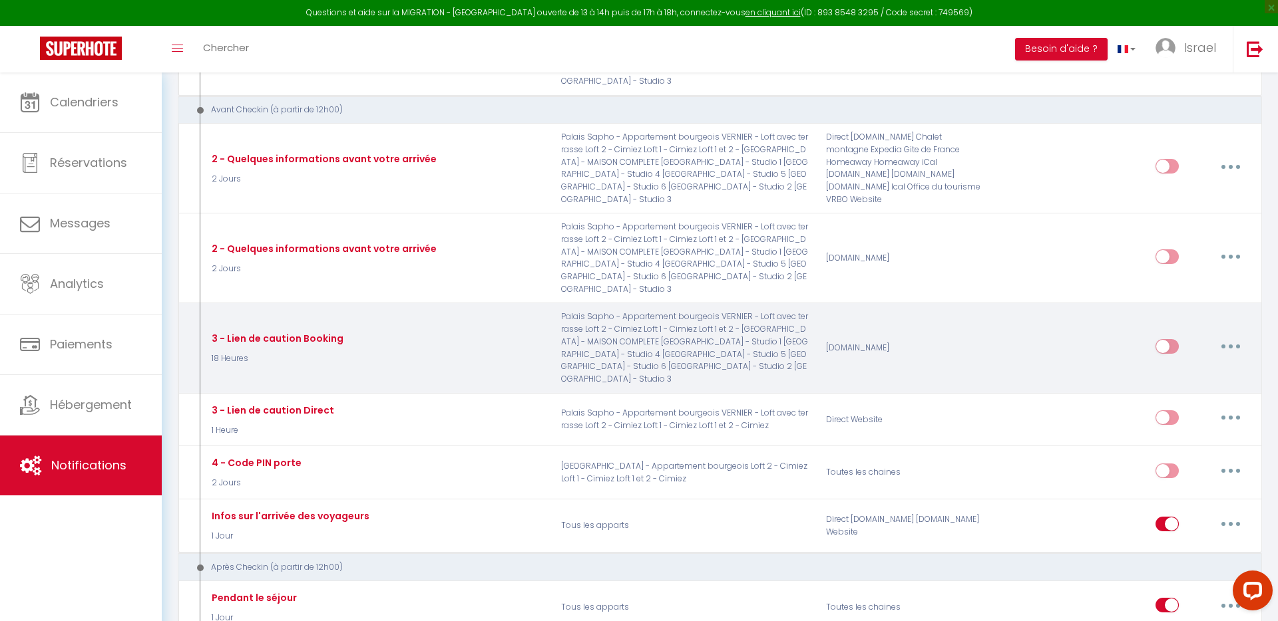
click at [1232, 336] on button "button" at bounding box center [1230, 346] width 37 height 21
click at [1185, 365] on link "Editer" at bounding box center [1196, 376] width 98 height 23
type input "3 - Lien de caution Booking"
select select "18 Heures"
select select
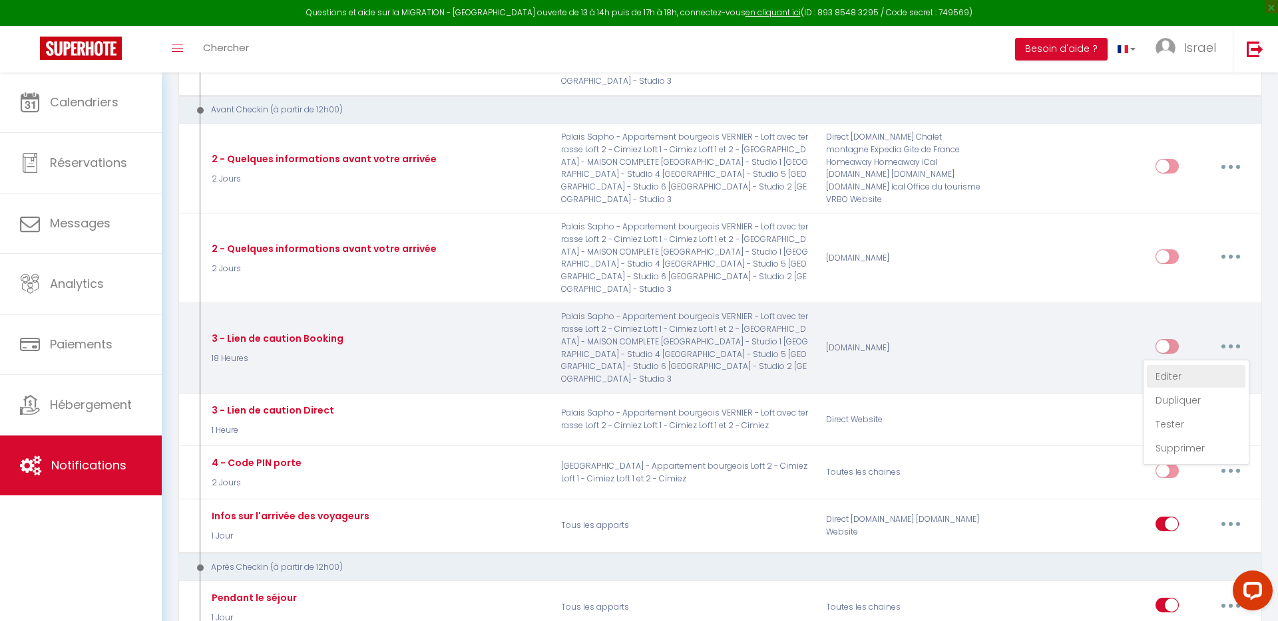
checkbox input "true"
checkbox input "false"
radio input "true"
type input "Lien de caution - [RENTAL:NAME]"
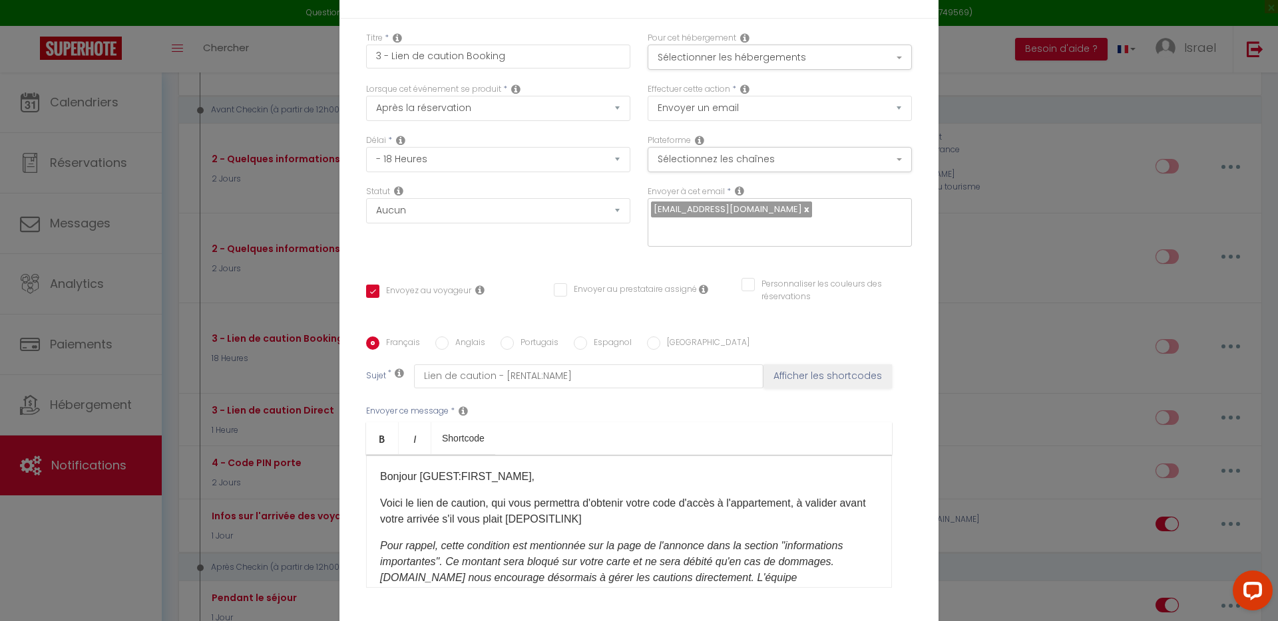
click at [610, 508] on p "Voici le lien de caution, qui vous permettra d'obtenir votre code d'accès à l'a…" at bounding box center [629, 512] width 498 height 32
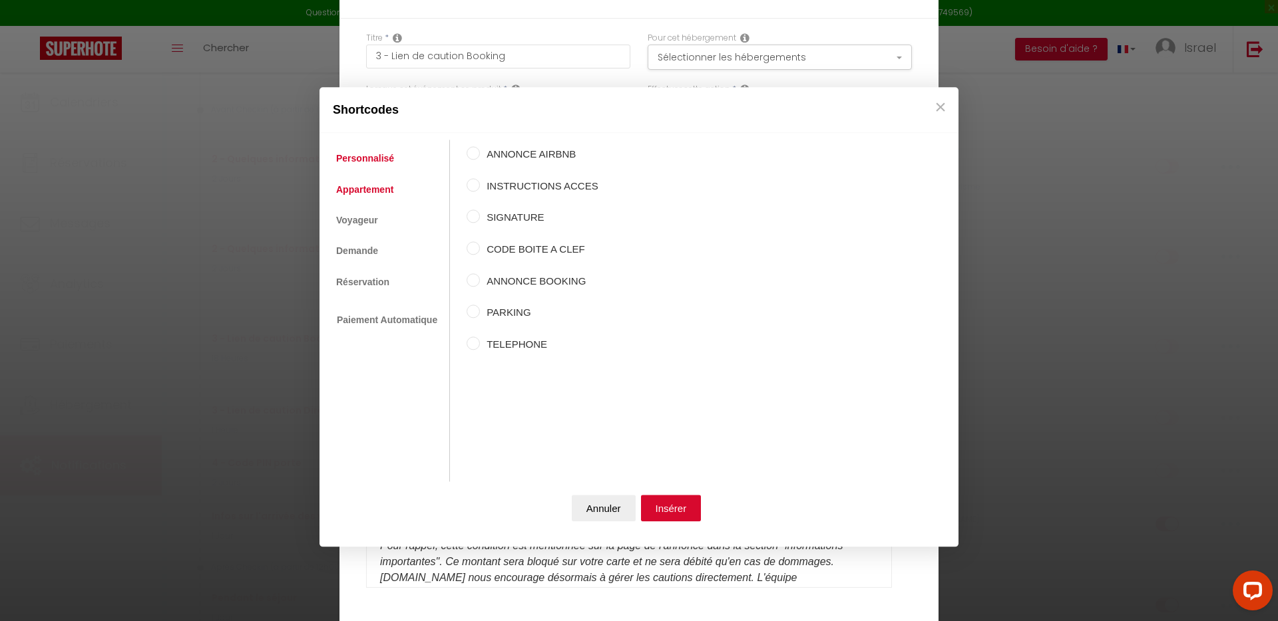
click at [371, 186] on link "Appartement" at bounding box center [364, 190] width 71 height 24
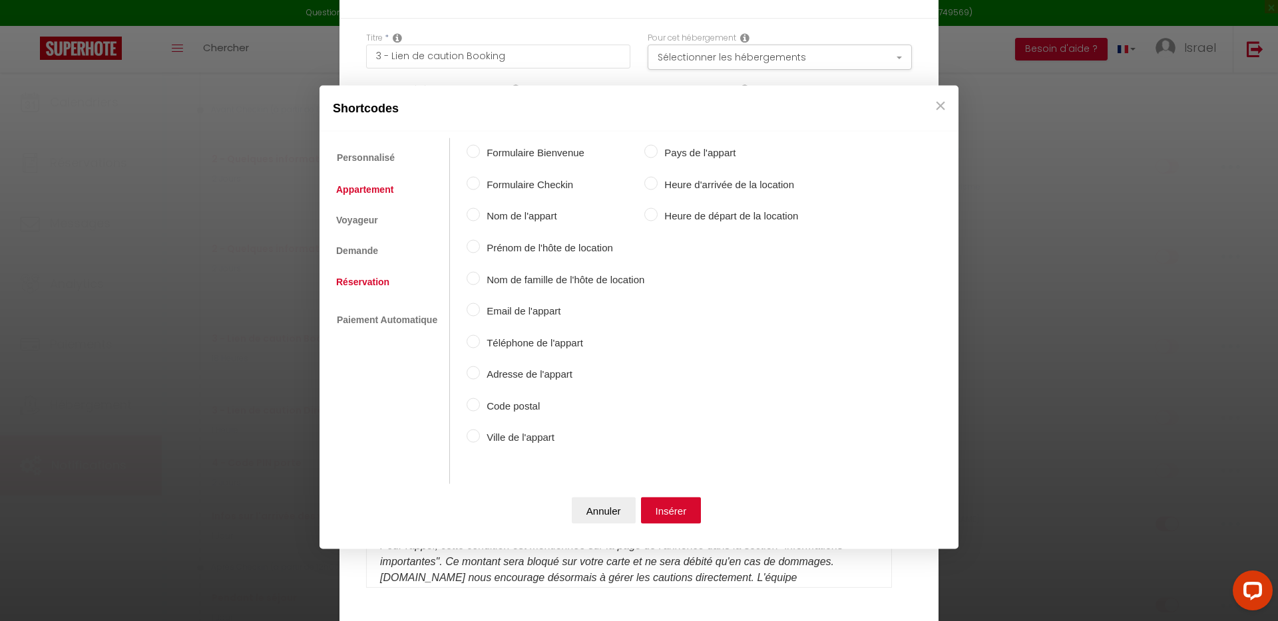
click at [364, 275] on link "Réservation" at bounding box center [362, 281] width 67 height 24
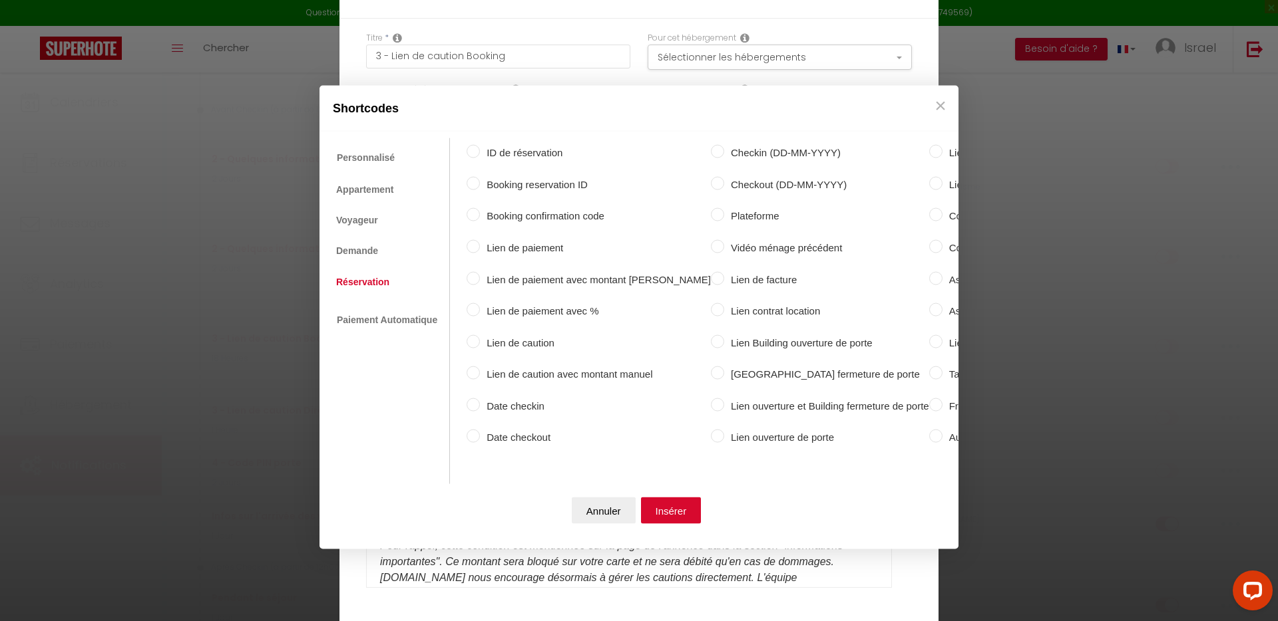
click at [512, 345] on label "Lien de caution" at bounding box center [595, 343] width 231 height 16
click at [480, 345] on input "Lien de caution" at bounding box center [472, 341] width 13 height 13
radio input "true"
click at [671, 514] on button "Insérer" at bounding box center [671, 510] width 61 height 27
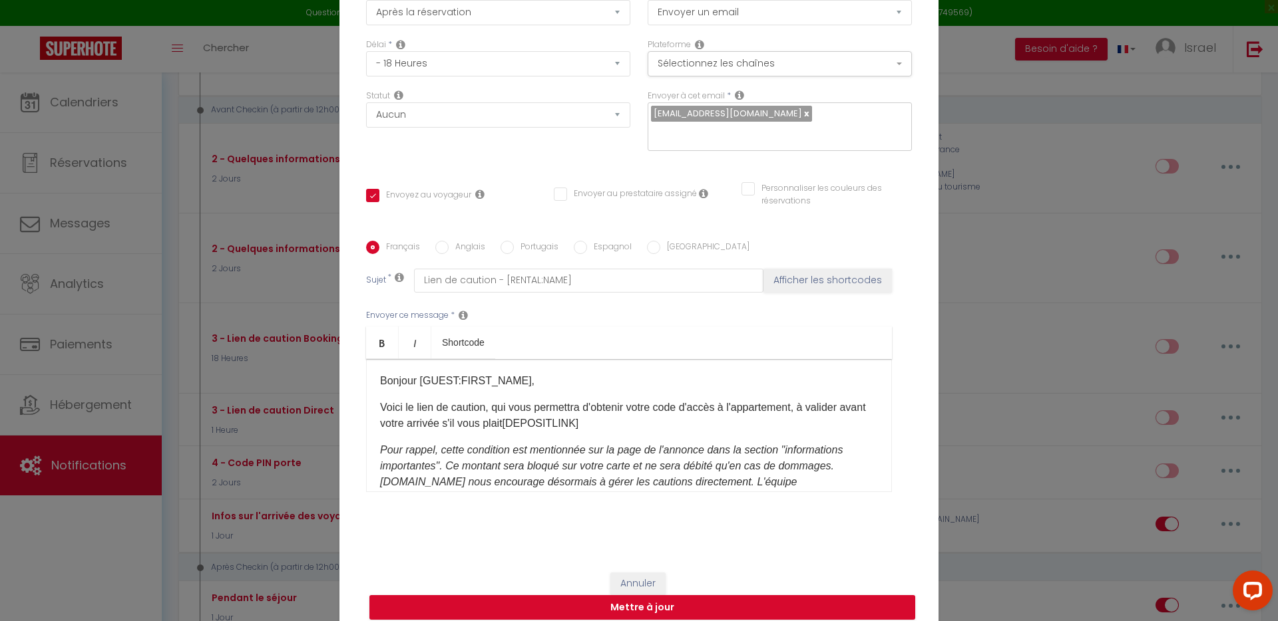
scroll to position [98, 0]
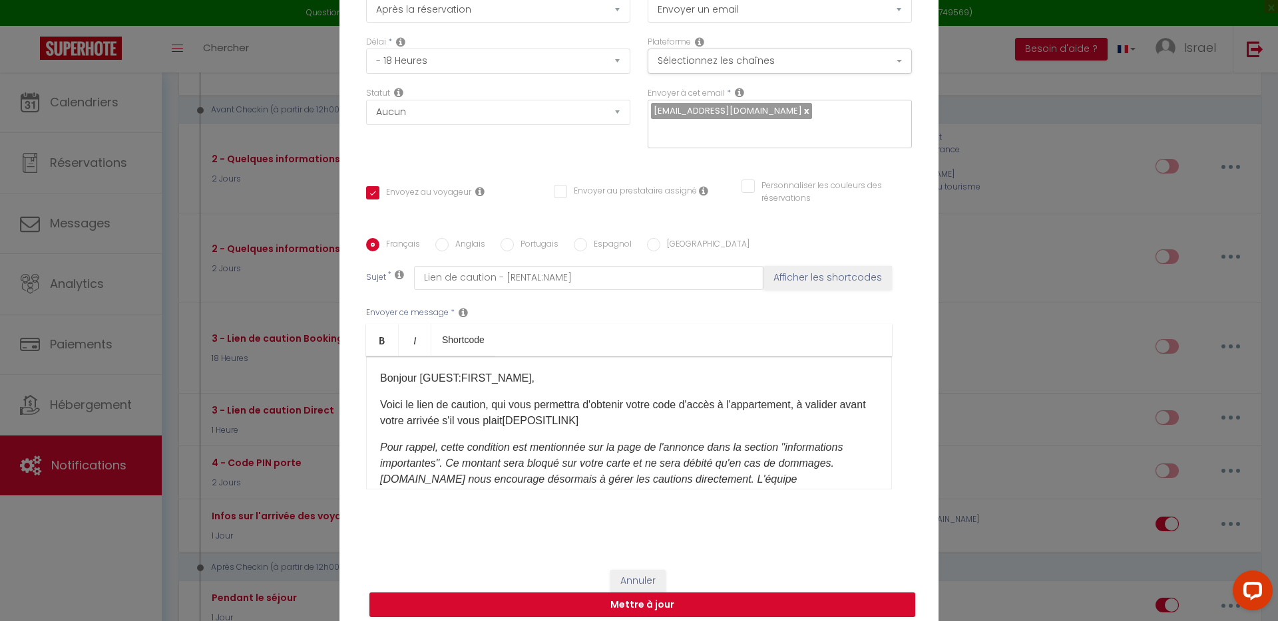
click at [527, 414] on p "Voici le lien de caution, qui vous permettra d'obtenir votre code d'accès à l'a…" at bounding box center [629, 413] width 498 height 32
click at [534, 412] on p "Voici le lien de caution, qui vous permettra d'obtenir votre code d'accès à l'a…" at bounding box center [629, 413] width 498 height 32
click at [643, 407] on p "Voici le lien de caution, qui vous permettra d'obtenir votre code d'accès à l'a…" at bounding box center [629, 413] width 498 height 32
click at [587, 596] on button "Mettre à jour" at bounding box center [642, 605] width 546 height 25
checkbox input "true"
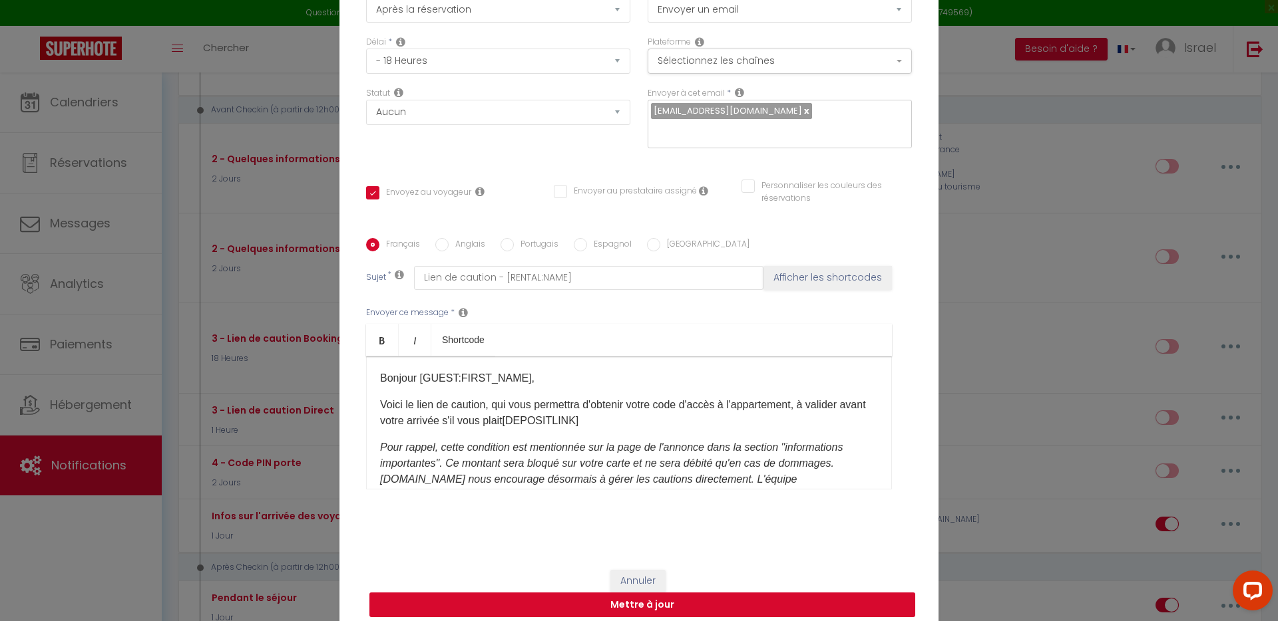
checkbox input "false"
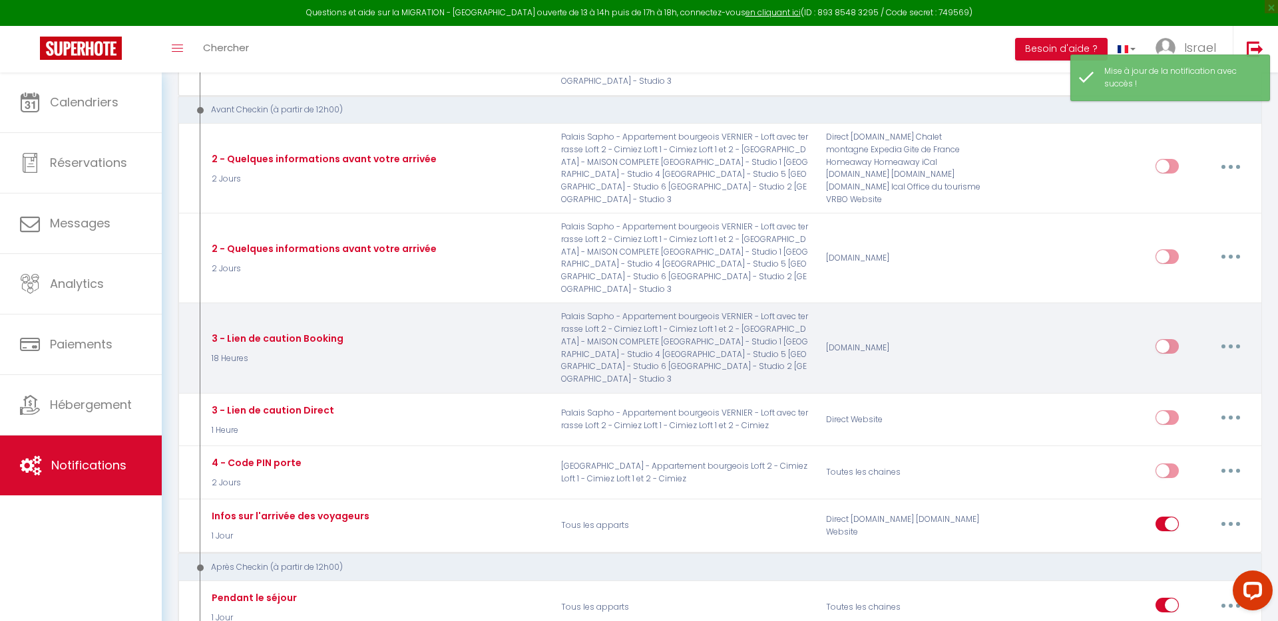
click at [1230, 345] on icon "button" at bounding box center [1230, 347] width 4 height 4
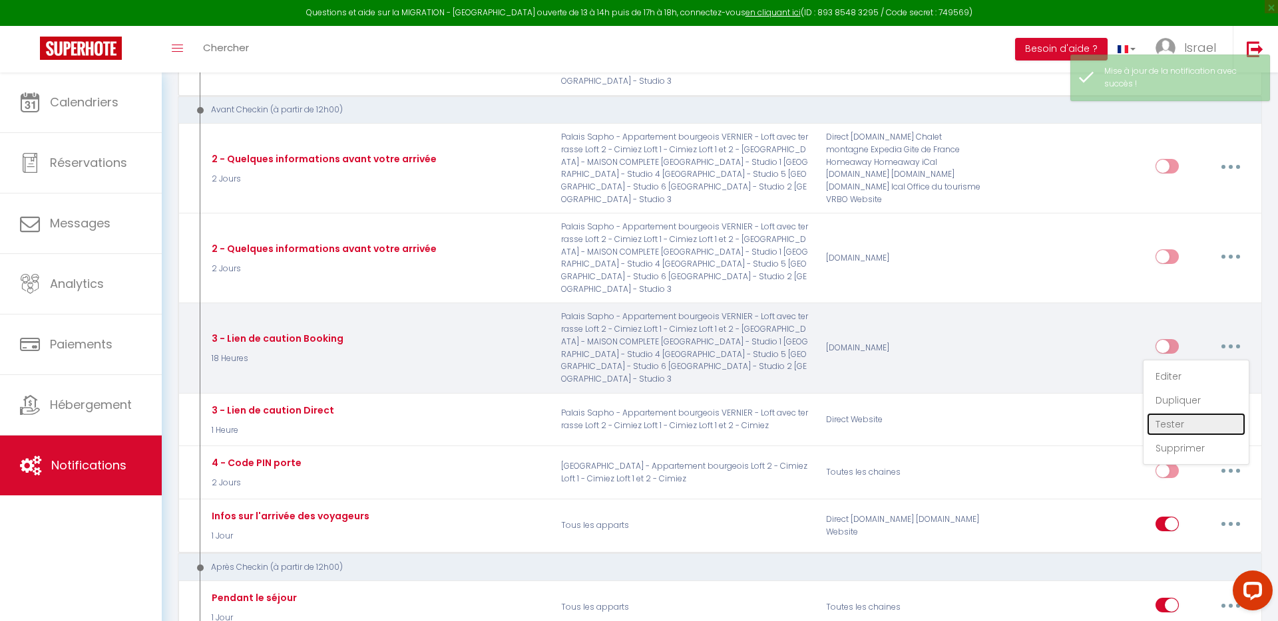
click at [1165, 413] on link "Tester" at bounding box center [1196, 424] width 98 height 23
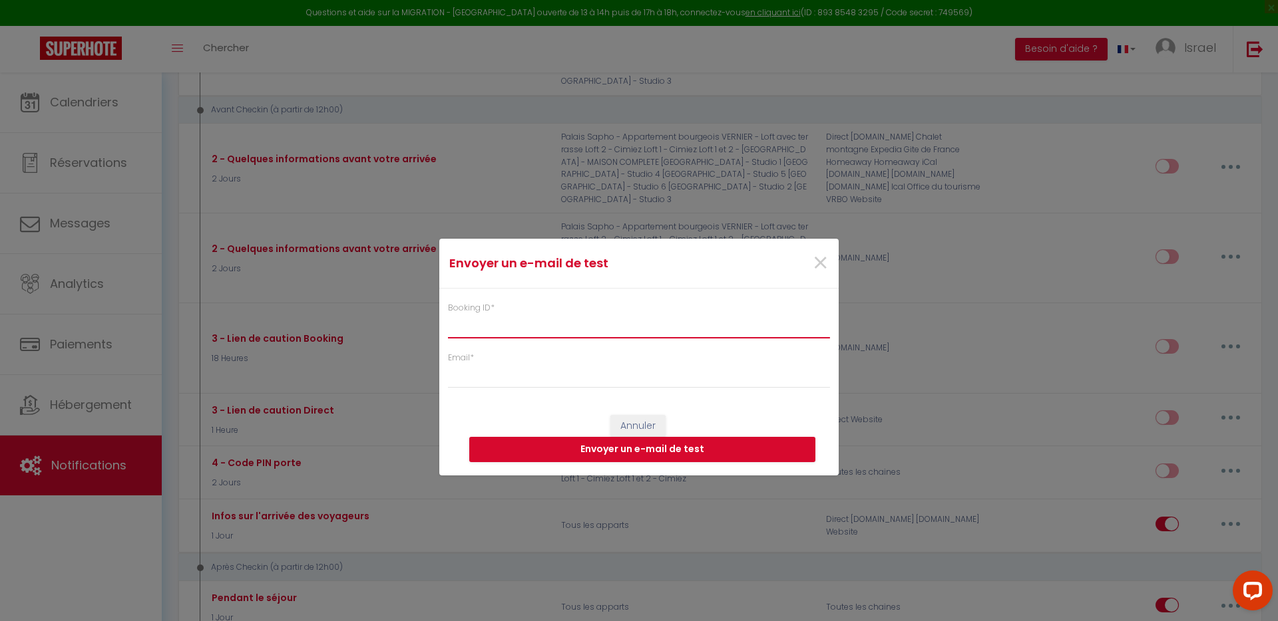
click at [483, 326] on input "Booking ID *" at bounding box center [639, 327] width 382 height 24
paste input "5631899"
type input "5631899"
click at [492, 378] on input "Email *" at bounding box center [639, 377] width 382 height 24
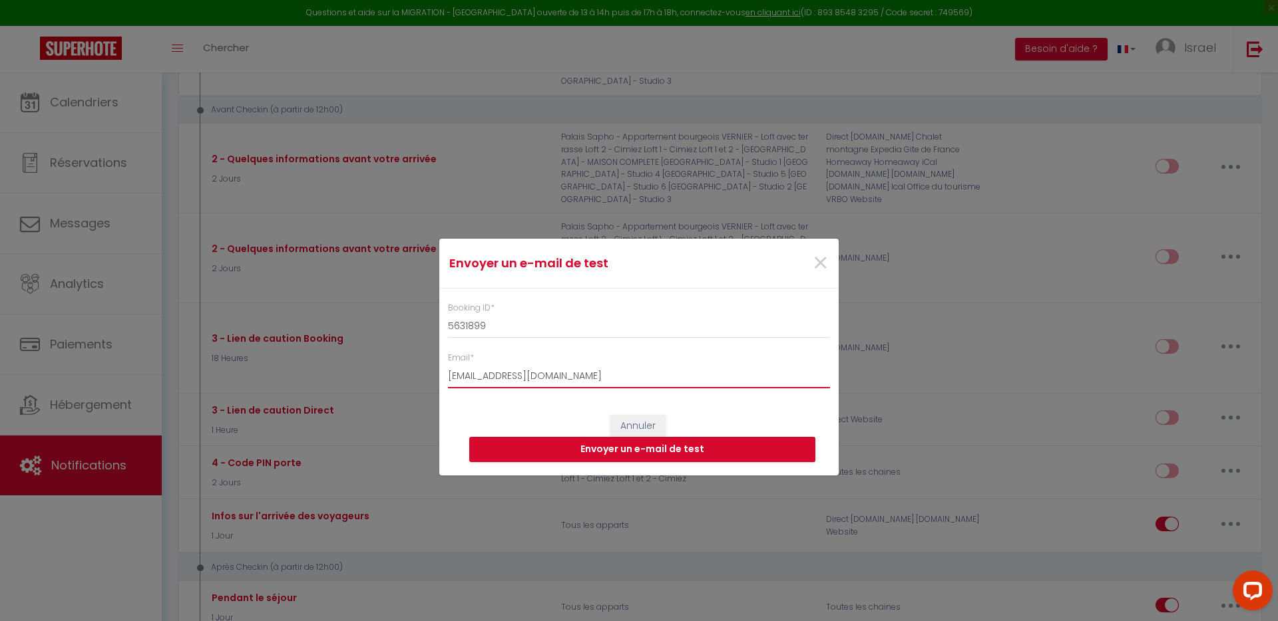
type input "[EMAIL_ADDRESS][DOMAIN_NAME]"
click button "Envoyer un e-mail de test" at bounding box center [642, 449] width 346 height 25
click at [820, 262] on span "×" at bounding box center [820, 264] width 17 height 40
